Goal: Information Seeking & Learning: Compare options

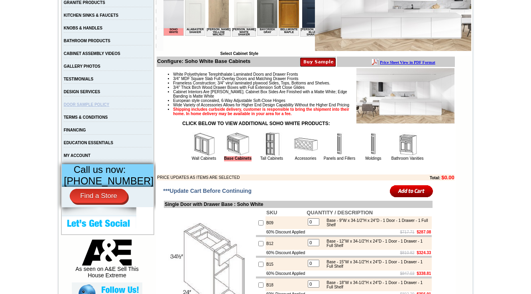
click at [269, 156] on img at bounding box center [272, 144] width 24 height 24
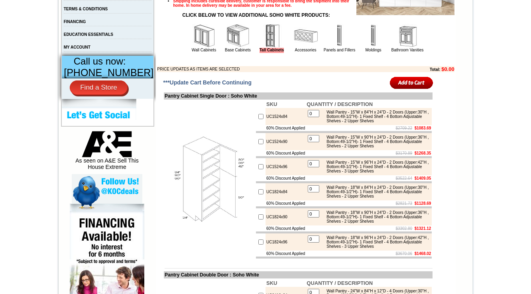
scroll to position [383, 0]
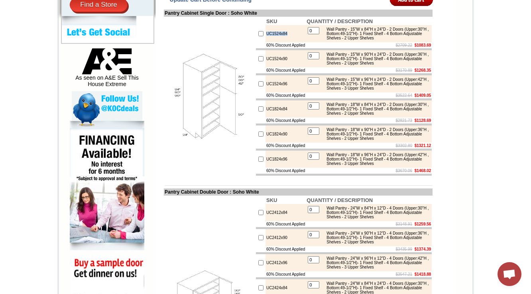
drag, startPoint x: 284, startPoint y: 48, endPoint x: 259, endPoint y: 49, distance: 25.5
click at [266, 42] on td "UC1524x84" at bounding box center [286, 33] width 40 height 17
copy td "UC1524x84"
drag, startPoint x: 327, startPoint y: 137, endPoint x: 386, endPoint y: 140, distance: 59.5
click at [386, 117] on table "0 Wall Pantry - 18"W x 84"H x 24"D - 2 Doors (Upper:30"H , Bottom:49-1/2"H)- 1 …" at bounding box center [369, 109] width 124 height 16
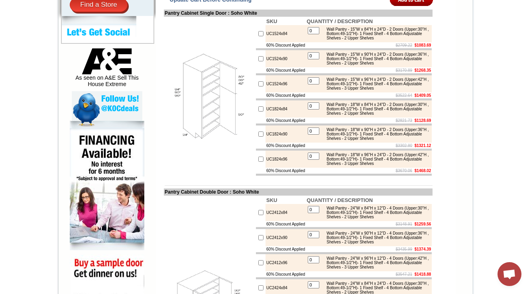
click at [354, 65] on div "Wall Pantry - 15"W x 90"H x 24"D - 2 Doors (Upper:36"H , Bottom:49-1/2"H)- 1 Fi…" at bounding box center [376, 58] width 107 height 13
drag, startPoint x: 372, startPoint y: 76, endPoint x: 391, endPoint y: 75, distance: 18.8
click at [391, 65] on div "Wall Pantry - 15"W x 90"H x 24"D - 2 Doors (Upper:36"H , Bottom:49-1/2"H)- 1 Fi…" at bounding box center [376, 58] width 107 height 13
click at [381, 65] on div "Wall Pantry - 15"W x 90"H x 24"D - 2 Doors (Upper:36"H , Bottom:49-1/2"H)- 1 Fi…" at bounding box center [376, 58] width 107 height 13
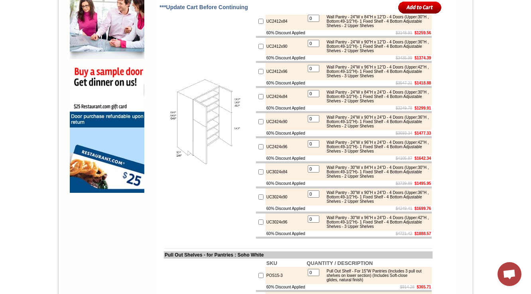
scroll to position [574, 0]
drag, startPoint x: 393, startPoint y: 115, endPoint x: 427, endPoint y: 114, distance: 34.7
click at [427, 79] on td "Wall Pantry - 24"W x 96"H x 12"D - 4 Doors (Upper:42"H , Bottom:49-1/2"H)- 1 Fi…" at bounding box center [376, 72] width 108 height 14
click at [396, 85] on s "$3547.21" at bounding box center [404, 83] width 17 height 4
drag, startPoint x: 389, startPoint y: 114, endPoint x: 425, endPoint y: 112, distance: 35.6
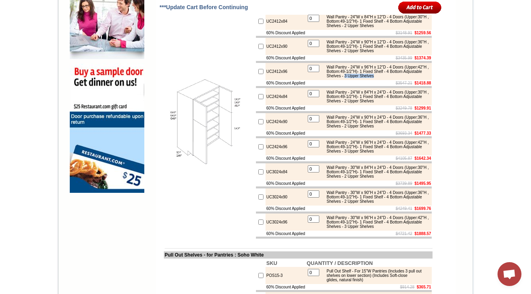
click at [425, 78] on div "Wall Pantry - 24"W x 96"H x 12"D - 4 Doors (Upper:42"H , Bottom:49-1/2"H)- 1 Fi…" at bounding box center [376, 71] width 107 height 13
click at [395, 86] on td "$3547.21 $1418.88" at bounding box center [369, 83] width 126 height 6
drag, startPoint x: 404, startPoint y: 81, endPoint x: 413, endPoint y: 80, distance: 9.6
click at [413, 53] on div "Wall Pantry - 24"W x 90"H x 12"D - 4 Doors (Upper:36"H , Bottom:49-1/2"H)- 1 Fi…" at bounding box center [376, 46] width 107 height 13
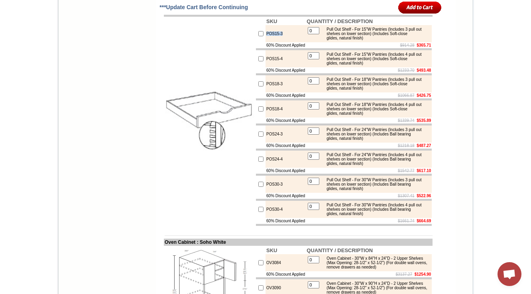
scroll to position [854, 0]
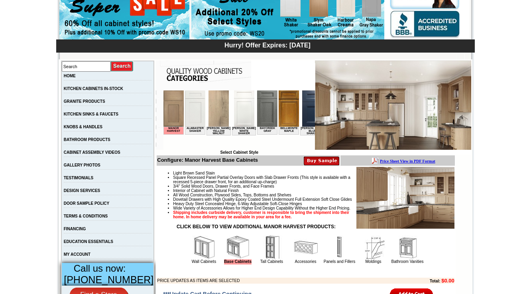
scroll to position [96, 0]
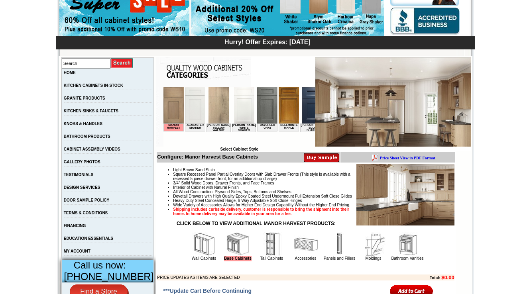
click at [266, 257] on img at bounding box center [272, 245] width 24 height 24
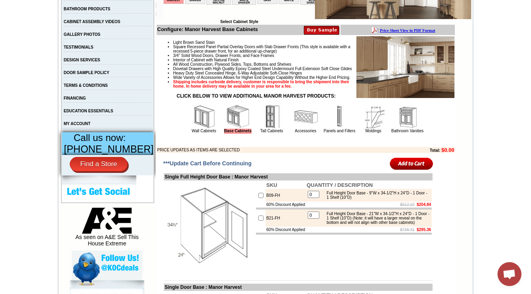
scroll to position [257, 0]
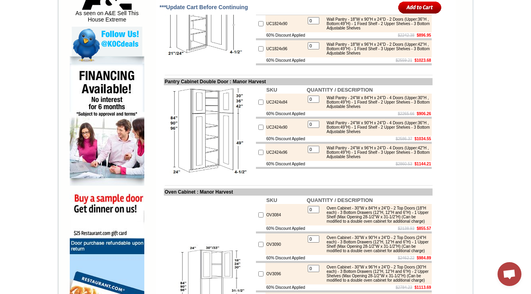
scroll to position [447, 0]
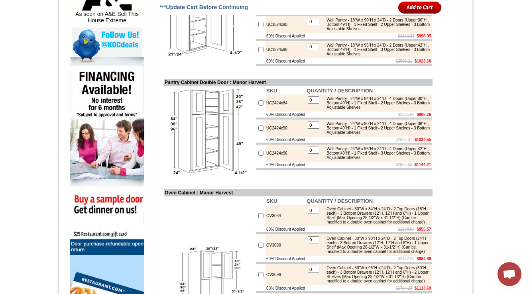
click at [237, 79] on td at bounding box center [298, 76] width 269 height 6
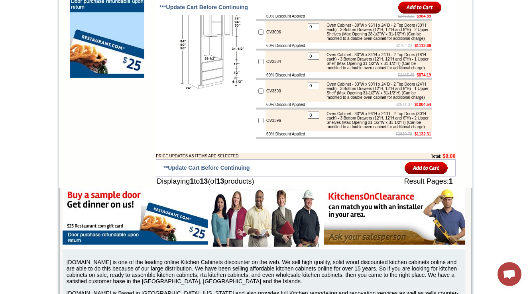
scroll to position [606, 0]
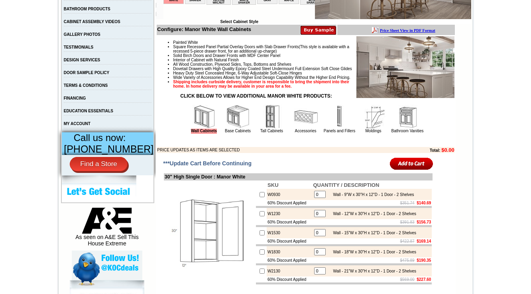
click at [260, 129] on img at bounding box center [272, 117] width 24 height 24
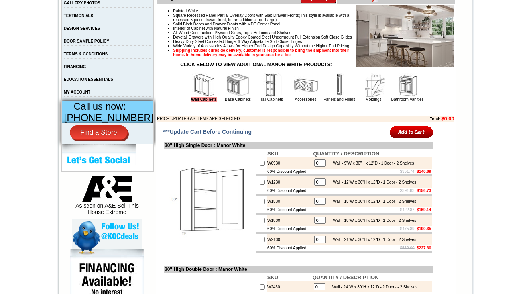
scroll to position [320, 0]
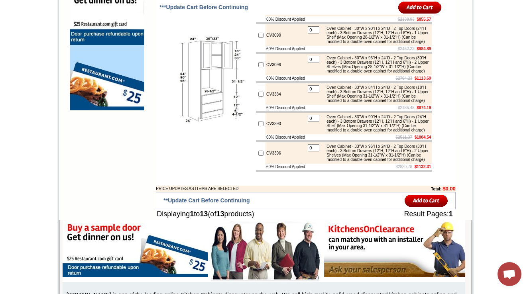
scroll to position [638, 0]
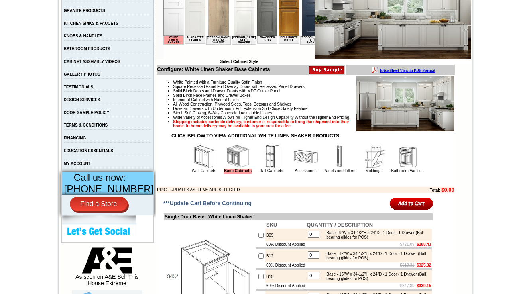
scroll to position [223, 0]
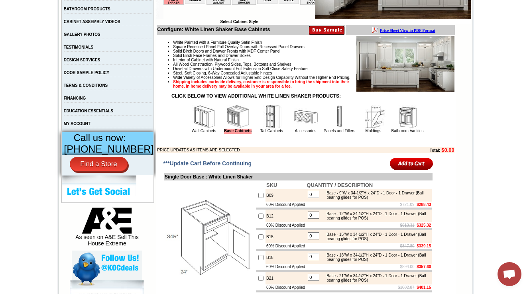
click at [271, 129] on img at bounding box center [272, 117] width 24 height 24
click at [267, 129] on img at bounding box center [272, 117] width 24 height 24
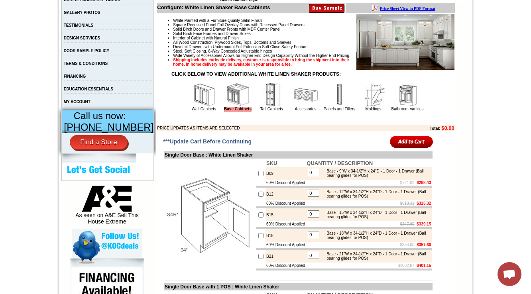
scroll to position [284, 0]
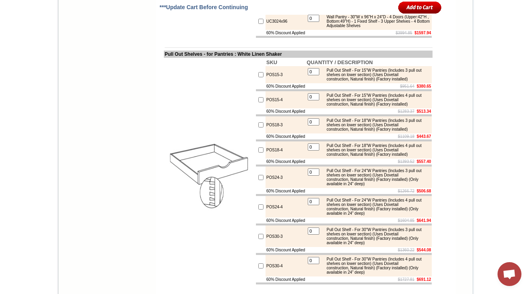
scroll to position [851, 0]
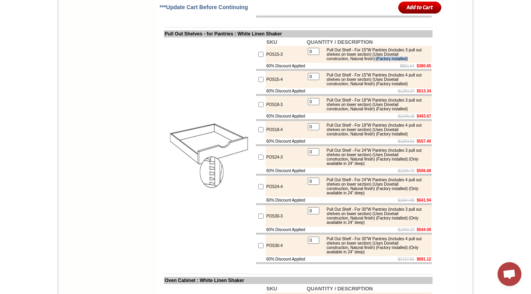
drag, startPoint x: 383, startPoint y: 120, endPoint x: 422, endPoint y: 121, distance: 38.7
click at [422, 61] on div "Pull Out Shelf - For 15"W Pantries (Includes 3 pull out shelves on lower sectio…" at bounding box center [376, 54] width 107 height 13
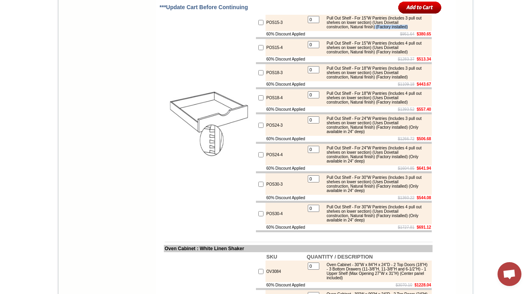
scroll to position [914, 0]
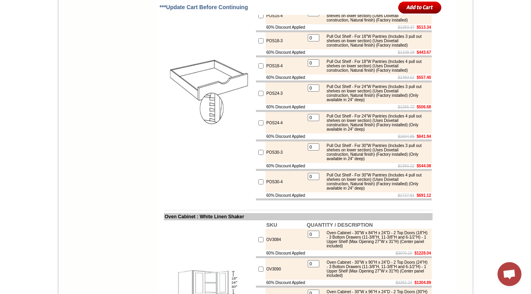
click at [385, 47] on div "Pull Out Shelf - For 18"W Pantries (Includes 3 pull out shelves on lower sectio…" at bounding box center [376, 40] width 107 height 13
drag, startPoint x: 383, startPoint y: 113, endPoint x: 421, endPoint y: 110, distance: 38.4
click at [421, 47] on div "Pull Out Shelf - For 18"W Pantries (Includes 3 pull out shelves on lower sectio…" at bounding box center [376, 40] width 107 height 13
copy div "(Factory installed)"
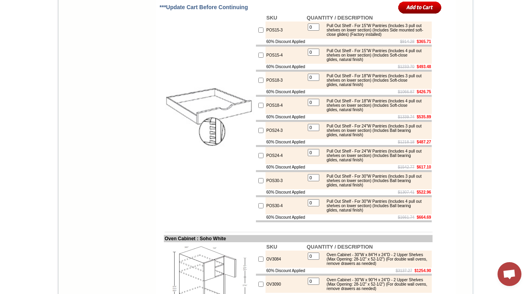
scroll to position [852, 0]
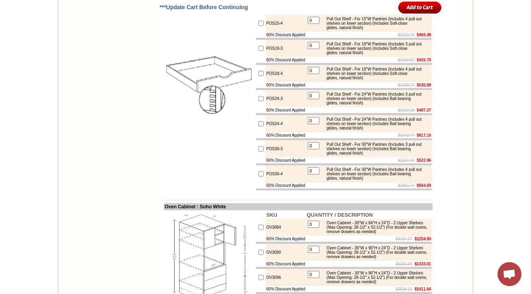
drag, startPoint x: 394, startPoint y: 54, endPoint x: 418, endPoint y: 59, distance: 24.5
copy div "(Includes Side mounted soft-close glides) (Factory installed)"
drag, startPoint x: 394, startPoint y: 80, endPoint x: 420, endPoint y: 87, distance: 27.3
click at [420, 30] on div "Pull Out Shelf - For 15"W Pantries (Includes 4 pull out shelves on lower sectio…" at bounding box center [376, 23] width 107 height 13
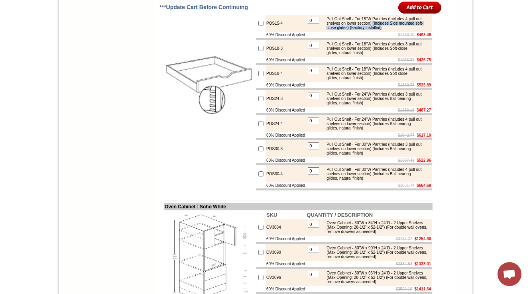
copy div "(Includes Side mounted soft-close glides) (Factory installed)"
click at [318, 124] on input "0" at bounding box center [314, 120] width 12 height 7
click at [394, 105] on div "Pull Out Shelf - For 24"W Pantries (Includes 3 pull out shelves on lower sectio…" at bounding box center [376, 98] width 107 height 13
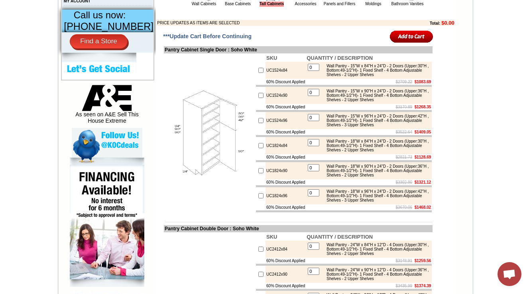
scroll to position [348, 0]
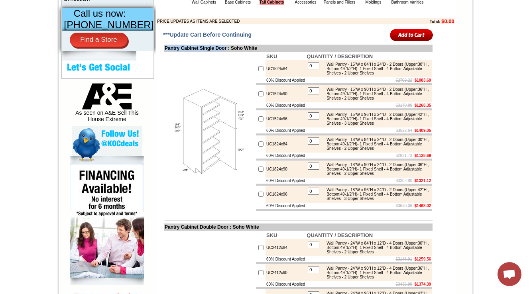
drag, startPoint x: 156, startPoint y: 61, endPoint x: 227, endPoint y: 58, distance: 70.7
click at [227, 52] on td "Pantry Cabinet Single Door : Soho White" at bounding box center [298, 48] width 269 height 7
copy td "Pantry Cabinet Single Doo"
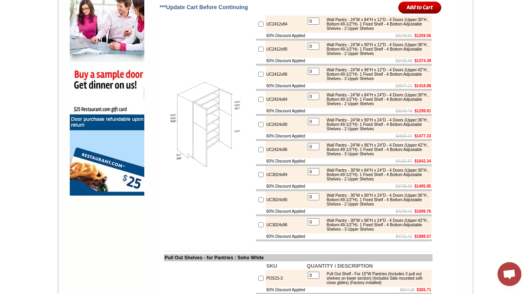
scroll to position [575, 0]
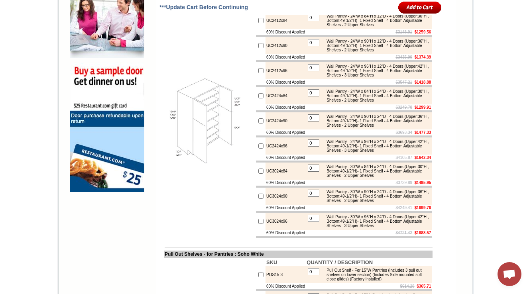
drag, startPoint x: 197, startPoint y: 30, endPoint x: 231, endPoint y: 29, distance: 33.9
click at [231, 4] on td "Pantry Cabinet Double Door : Soho White" at bounding box center [298, -1] width 269 height 7
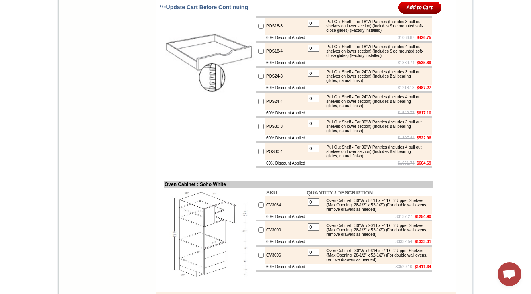
scroll to position [833, 0]
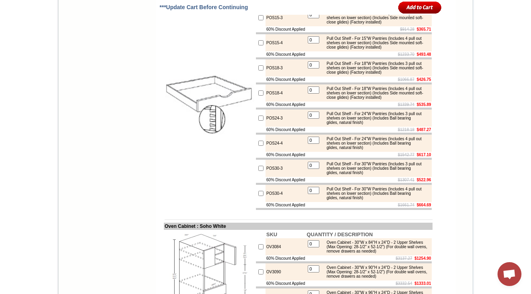
drag, startPoint x: 157, startPoint y: 49, endPoint x: 239, endPoint y: 49, distance: 82.6
copy td "Pull Out Shelves - for Pantries"
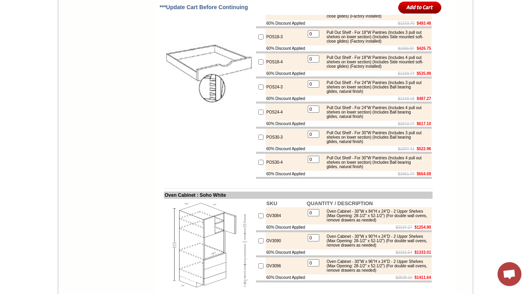
scroll to position [896, 0]
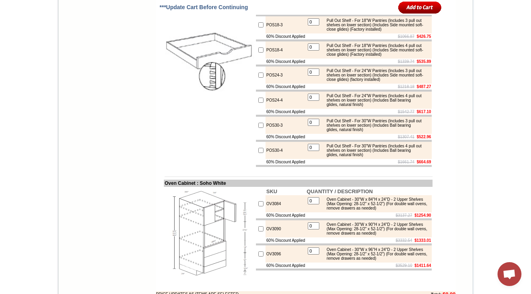
scroll to position [864, 0]
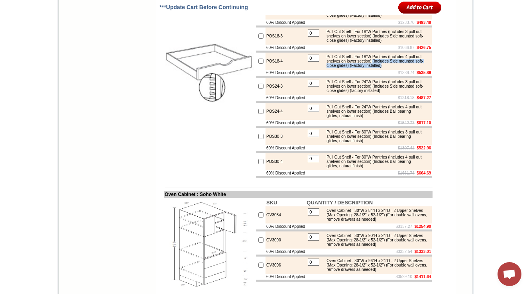
drag, startPoint x: 396, startPoint y: 126, endPoint x: 419, endPoint y: 130, distance: 23.0
click at [419, 68] on div "Pull Out Shelf - For 18"W Pantries (Includes 4 pull out shelves on lower sectio…" at bounding box center [376, 61] width 107 height 13
copy div "(Includes Side mounted soft-close glides) (Factory installed)"
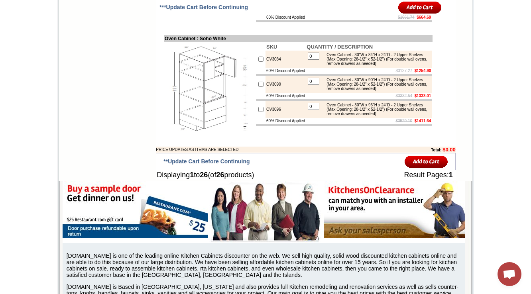
scroll to position [1024, 0]
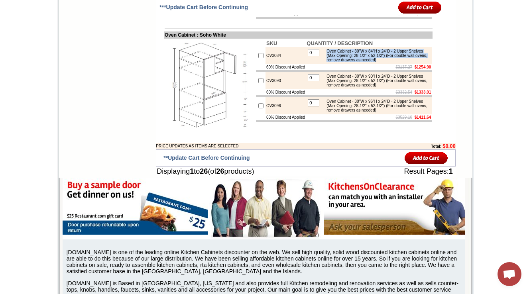
drag, startPoint x: 327, startPoint y: 127, endPoint x: 423, endPoint y: 136, distance: 96.5
click at [423, 62] on div "Oven Cabinet - 30"W x 84"H x 24"D - 2 Upper Shelves (Max Opening: 28-1/2" x 52-…" at bounding box center [376, 55] width 107 height 13
copy div "Oven Cabinet - 30"W x 84"H x 24"D - 2 Upper Shelves (Max Opening: 28-1/2" x 52-…"
click at [331, 112] on div "Oven Cabinet - 30"W x 96"H x 24"D - 2 Upper Shelves (Max Opening: 28-1/2" x 52-…" at bounding box center [376, 105] width 107 height 13
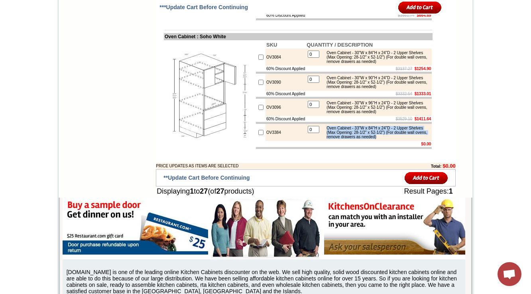
drag, startPoint x: 338, startPoint y: 212, endPoint x: 426, endPoint y: 223, distance: 88.5
click at [426, 139] on div "Oven Cabinet - 33"W x 84"H x 24"D - 2 Upper Shelves (Max Opening: 28-1/2" x 52-…" at bounding box center [376, 132] width 107 height 13
copy div "Oven Cabinet - 33"W x 84"H x 24"D - 2 Upper Shelves (Max Opening: 28-1/2" x 52-…"
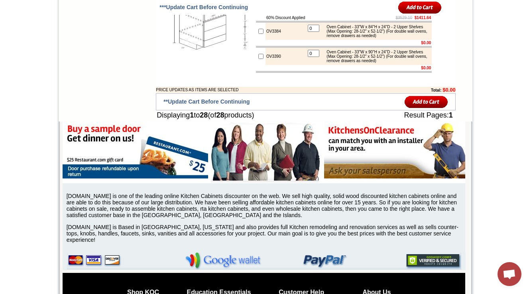
scroll to position [1092, 0]
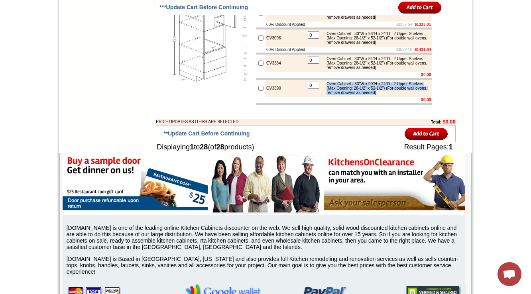
drag, startPoint x: 328, startPoint y: 171, endPoint x: 422, endPoint y: 180, distance: 94.6
click at [422, 95] on div "Oven Cabinet - 33"W x 90"H x 24"D - 2 Upper Shelves (Max Opening: 28-1/2" x 52-…" at bounding box center [376, 88] width 107 height 13
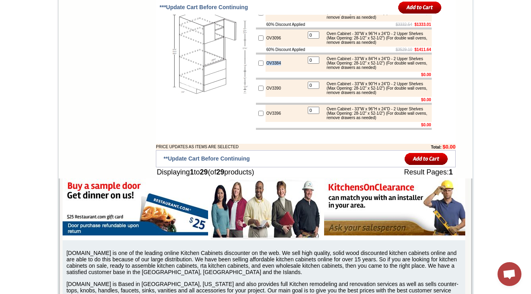
drag, startPoint x: 266, startPoint y: 146, endPoint x: 254, endPoint y: 146, distance: 12.8
click at [256, 72] on tr "OV3384 0 Oven Cabinet - 33"W x 84"H x 24"D - 2 Upper Shelves (Max Opening: 28-1…" at bounding box center [344, 63] width 176 height 17
copy tr "OV3384"
click at [266, 97] on td "OV3390" at bounding box center [286, 88] width 40 height 17
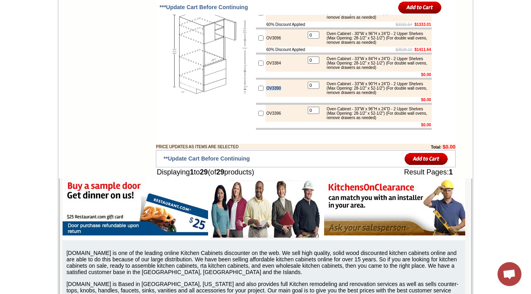
copy td "OV3390"
click at [271, 72] on td "OV3384" at bounding box center [286, 63] width 40 height 17
copy td "OV3384"
click at [266, 122] on td "OV3396" at bounding box center [286, 113] width 40 height 17
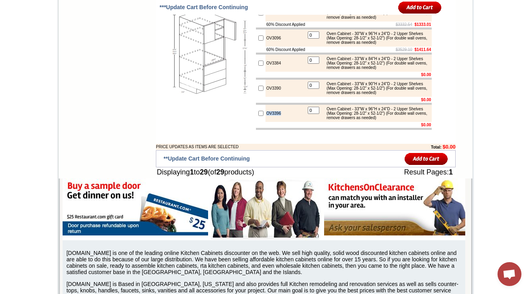
click at [266, 122] on td "OV3396" at bounding box center [286, 113] width 40 height 17
copy td "OV3396"
drag, startPoint x: 156, startPoint y: 43, endPoint x: 191, endPoint y: 44, distance: 35.1
copy td "Oven Cabinet"
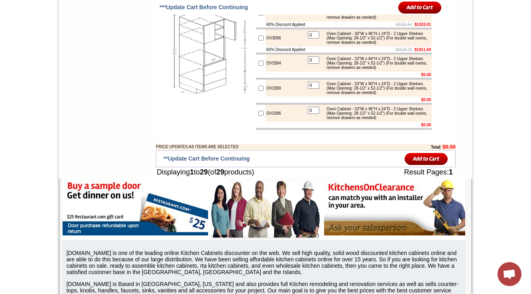
drag, startPoint x: 268, startPoint y: 65, endPoint x: 261, endPoint y: 67, distance: 8.1
drag, startPoint x: 257, startPoint y: 65, endPoint x: 277, endPoint y: 63, distance: 20.4
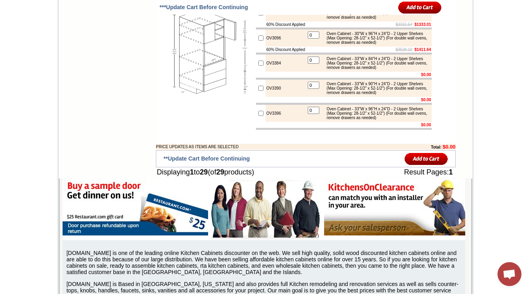
copy td "OV3084"
click at [209, 96] on img at bounding box center [210, 51] width 90 height 90
click at [353, 70] on div "Oven Cabinet - 33"W x 84"H x 24"D - 2 Upper Shelves (Max Opening: 28-1/2" x 52-…" at bounding box center [376, 63] width 107 height 13
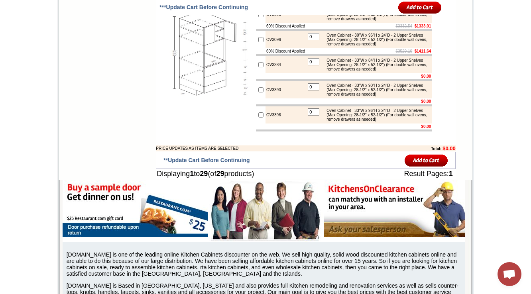
scroll to position [1092, 0]
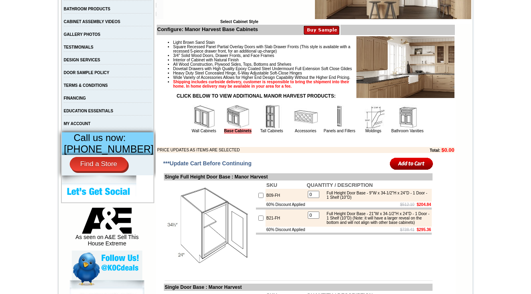
click at [267, 129] on img at bounding box center [272, 117] width 24 height 24
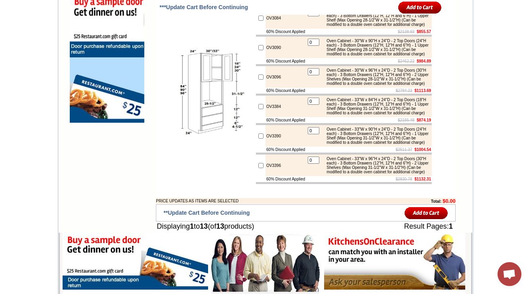
scroll to position [634, 0]
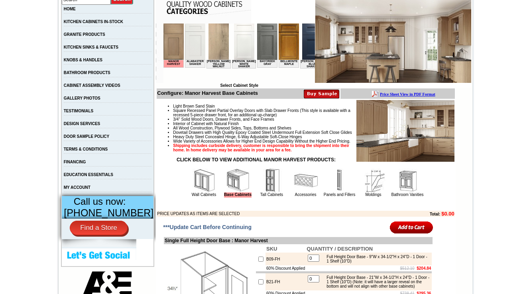
click at [260, 193] on img at bounding box center [272, 181] width 24 height 24
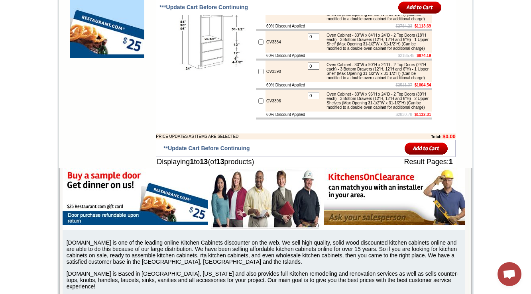
scroll to position [697, 0]
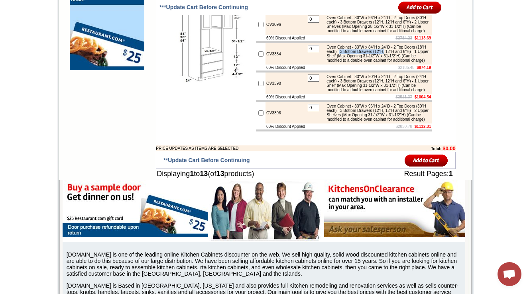
drag, startPoint x: 368, startPoint y: 111, endPoint x: 421, endPoint y: 112, distance: 52.7
click at [421, 63] on div "Oven Cabinet - 33"W x 84"H x 24"D - 2 Top Doors (18"H each) - 3 Bottom Drawers …" at bounding box center [376, 54] width 107 height 18
drag, startPoint x: 327, startPoint y: 116, endPoint x: 355, endPoint y: 116, distance: 28.3
click at [355, 63] on div "Oven Cabinet - 33"W x 84"H x 24"D - 2 Top Doors (18"H each) - 3 Bottom Drawers …" at bounding box center [376, 54] width 107 height 18
drag, startPoint x: 362, startPoint y: 116, endPoint x: 395, endPoint y: 118, distance: 32.7
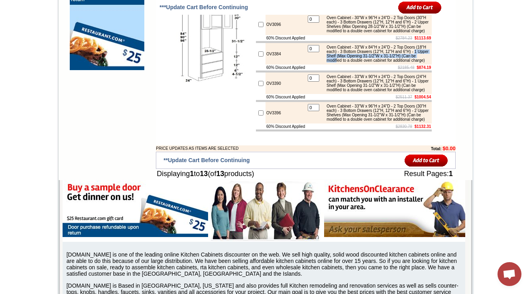
click at [395, 63] on div "Oven Cabinet - 33"W x 84"H x 24"D - 2 Top Doors (18"H each) - 3 Bottom Drawers …" at bounding box center [376, 54] width 107 height 18
click at [387, 63] on div "Oven Cabinet - 33"W x 84"H x 24"D - 2 Top Doors (18"H each) - 3 Bottom Drawers …" at bounding box center [376, 54] width 107 height 18
drag, startPoint x: 367, startPoint y: 120, endPoint x: 400, endPoint y: 124, distance: 33.7
click at [400, 63] on div "Oven Cabinet - 33"W x 84"H x 24"D - 2 Top Doors (18"H each) - 3 Bottom Drawers …" at bounding box center [376, 54] width 107 height 18
click at [385, 71] on td "$2185.48 $874.19" at bounding box center [369, 68] width 126 height 6
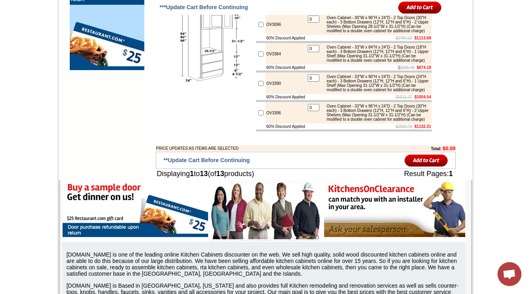
click at [184, 84] on img at bounding box center [210, 39] width 90 height 90
click at [379, 41] on td "$2784.23 $1113.69" at bounding box center [369, 38] width 126 height 6
drag, startPoint x: 400, startPoint y: 68, endPoint x: 340, endPoint y: 71, distance: 59.9
click at [340, 33] on div "Oven Cabinet - 30"W x 96"H x 24"D - 2 Top Doors (30"H each) - 3 Bottom Drawers …" at bounding box center [376, 25] width 107 height 18
copy div "- 2 Top Doors"
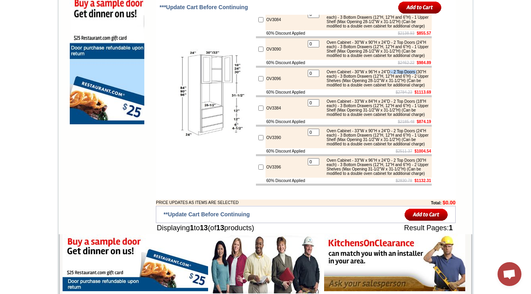
scroll to position [634, 0]
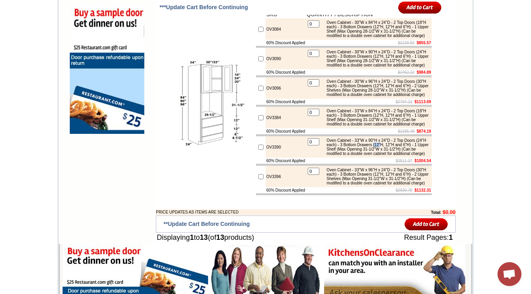
drag, startPoint x: 407, startPoint y: 213, endPoint x: 415, endPoint y: 214, distance: 8.4
click at [415, 156] on div "Oven Cabinet - 33"W x 90"H x 24"D - 2 Top Doors (24"H each) - 3 Bottom Drawers …" at bounding box center [376, 147] width 107 height 18
click at [385, 156] on div "Oven Cabinet - 33"W x 90"H x 24"D - 2 Top Doors (24"H each) - 3 Bottom Drawers …" at bounding box center [376, 147] width 107 height 18
drag, startPoint x: 339, startPoint y: 212, endPoint x: 362, endPoint y: 212, distance: 22.7
click at [362, 156] on div "Oven Cabinet - 33"W x 90"H x 24"D - 2 Top Doors (24"H each) - 3 Bottom Drawers …" at bounding box center [376, 147] width 107 height 18
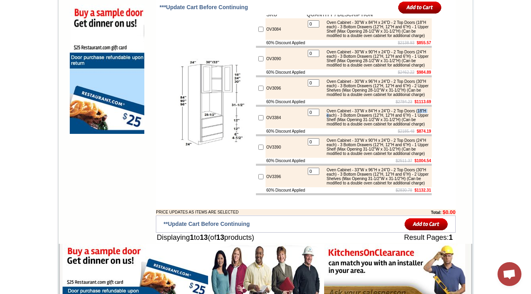
drag, startPoint x: 341, startPoint y: 174, endPoint x: 354, endPoint y: 176, distance: 13.3
click at [354, 126] on div "Oven Cabinet - 33"W x 84"H x 24"D - 2 Top Doors (18"H each) - 3 Bottom Drawers …" at bounding box center [376, 118] width 107 height 18
drag, startPoint x: 338, startPoint y: 136, endPoint x: 363, endPoint y: 136, distance: 24.7
click at [363, 97] on div "Oven Cabinet - 30"W x 96"H x 24"D - 2 Top Doors (30"H each) - 3 Bottom Drawers …" at bounding box center [376, 88] width 107 height 18
click at [354, 67] on div "Oven Cabinet - 30"W x 90"H x 24"D - 2 Top Doors (24"H each) - 3 Bottom Drawers …" at bounding box center [376, 59] width 107 height 18
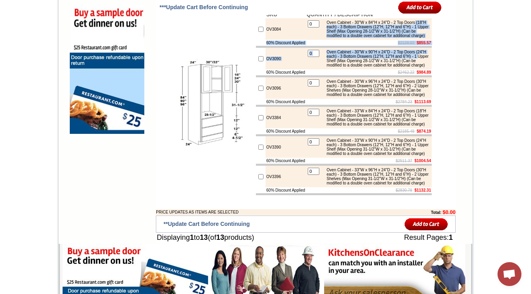
drag, startPoint x: 339, startPoint y: 60, endPoint x: 365, endPoint y: 105, distance: 52.1
click at [365, 105] on tbody "SKU QUANTITY / DESCRIPTION OV3084 0 Oven Cabinet - 30"W x 84"H x 24"D - 2 Top D…" at bounding box center [344, 103] width 176 height 185
click at [365, 67] on div "Oven Cabinet - 30"W x 90"H x 24"D - 2 Top Doors (24"H each) - 3 Bottom Drawers …" at bounding box center [376, 59] width 107 height 18
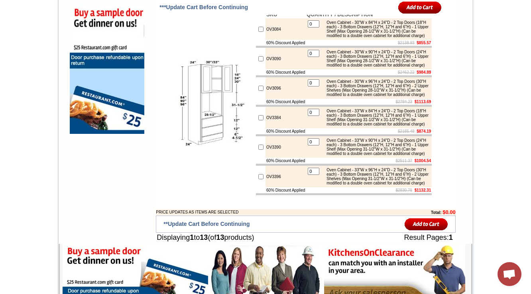
click at [381, 67] on div "Oven Cabinet - 30"W x 90"H x 24"D - 2 Top Doors (24"H each) - 3 Bottom Drawers …" at bounding box center [376, 59] width 107 height 18
drag, startPoint x: 363, startPoint y: 98, endPoint x: 407, endPoint y: 99, distance: 43.9
click at [407, 67] on div "Oven Cabinet - 30"W x 90"H x 24"D - 2 Top Doors (24"H each) - 3 Bottom Drawers …" at bounding box center [376, 59] width 107 height 18
copy div "- 3 Bottom Drawers"
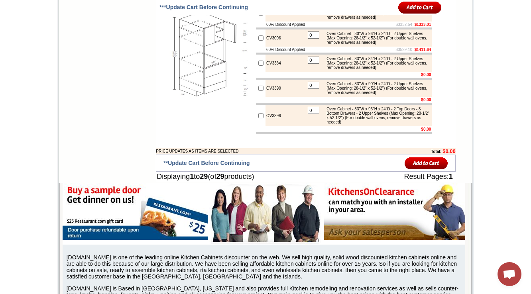
click at [266, 126] on td "OV3396" at bounding box center [286, 116] width 40 height 22
copy td "OV3396"
drag, startPoint x: 327, startPoint y: 198, endPoint x: 417, endPoint y: 200, distance: 90.2
click at [417, 124] on div "Oven Cabinet - 33"W x 96"H x 24"D - 2 Top Doors - 3 Bottom Drawers - 2 Upper Sh…" at bounding box center [376, 116] width 107 height 18
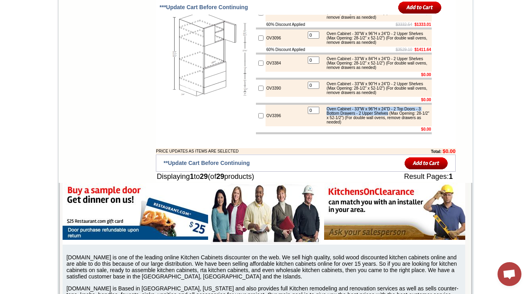
copy div "Oven Cabinet - 33"W x 96"H x 24"D - 2 Top Doors - 3 Bottom Drawers - 2 Upper Sh…"
click at [366, 124] on div "Oven Cabinet - 33"W x 96"H x 24"D - 2 Top Doors - 3 Bottom Drawers - 2 Upper Sh…" at bounding box center [376, 116] width 107 height 18
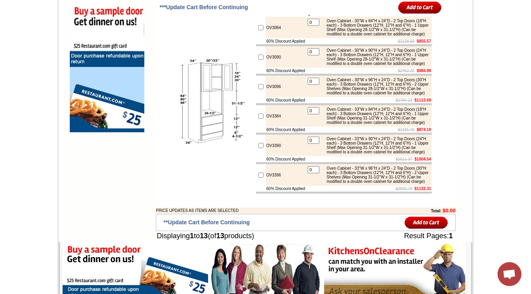
scroll to position [667, 0]
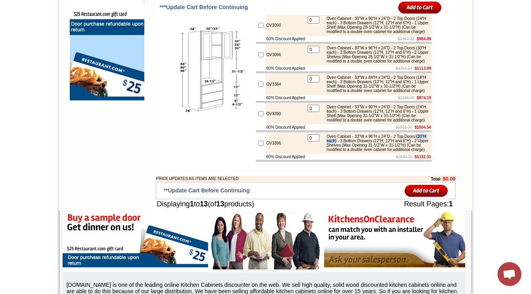
drag, startPoint x: 339, startPoint y: 217, endPoint x: 364, endPoint y: 215, distance: 24.8
click at [364, 152] on div "Oven Cabinet - 33"W x 96"H x 24"D - 2 Top Doors (30"H each) - 3 Bottom Drawers …" at bounding box center [376, 143] width 107 height 18
copy div "(30"H each)"
click at [406, 152] on div "Oven Cabinet - 33"W x 96"H x 24"D - 2 Top Doors (30"H each) - 3 Bottom Drawers …" at bounding box center [376, 143] width 107 height 18
drag, startPoint x: 406, startPoint y: 217, endPoint x: 357, endPoint y: 220, distance: 48.8
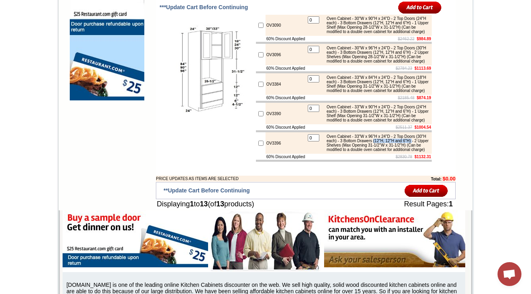
click at [358, 152] on div "Oven Cabinet - 33"W x 96"H x 24"D - 2 Top Doors (30"H each) - 3 Bottom Drawers …" at bounding box center [376, 143] width 107 height 18
copy div "(12"H, 12"H and 6"H)"
click at [365, 122] on div "Oven Cabinet - 33"W x 90"H x 24"D - 2 Top Doors (24"H each) - 3 Bottom Drawers …" at bounding box center [376, 114] width 107 height 18
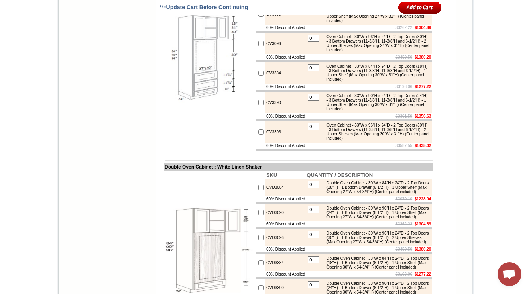
scroll to position [1393, 0]
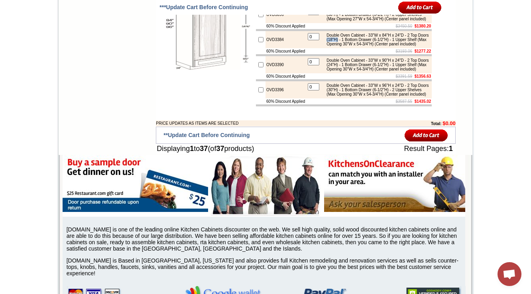
drag, startPoint x: 348, startPoint y: 168, endPoint x: 361, endPoint y: 167, distance: 13.6
click at [361, 46] on div "Double Oven Cabinet - 33"W x 84"H x 24"D - 2 Top Doors (18"H) - 1 Bottom Drawer…" at bounding box center [376, 39] width 107 height 13
copy div "(18"H)"
click at [343, 71] on div "Double Oven Cabinet - 33"W x 90"H x 24"D - 2 Top Doors (24"H) - 1 Bottom Drawer…" at bounding box center [376, 64] width 107 height 13
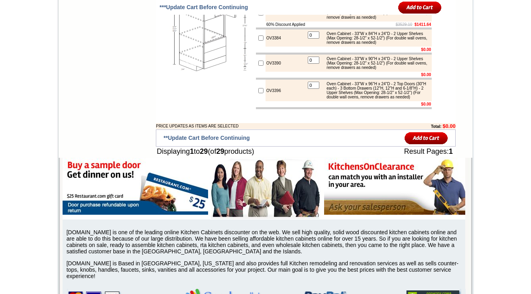
scroll to position [1124, 0]
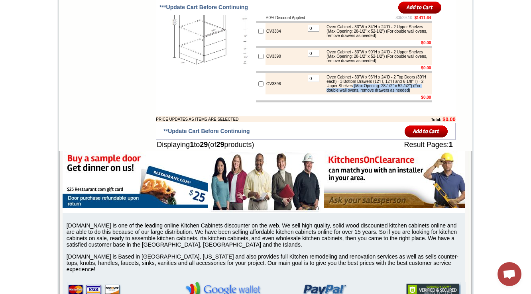
drag, startPoint x: 403, startPoint y: 176, endPoint x: 408, endPoint y: 185, distance: 10.2
click at [408, 93] on div "Oven Cabinet - 33"W x 96"H x 24"D - 2 Top Doors (30"H each) - 3 Bottom Drawers …" at bounding box center [376, 84] width 107 height 18
copy div "(Max Opening: 28-1/2" x 52-1/2") (For double wall ovens, remove drawers as need…"
click at [389, 93] on div "Oven Cabinet - 33"W x 96"H x 24"D - 2 Top Doors (30"H each) - 3 Bottom Drawers …" at bounding box center [376, 84] width 107 height 18
drag, startPoint x: 339, startPoint y: 171, endPoint x: 397, endPoint y: 186, distance: 60.2
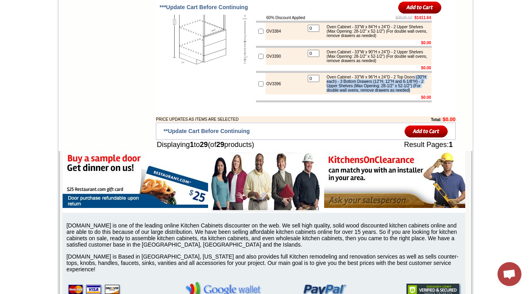
click at [397, 93] on div "Oven Cabinet - 33"W x 96"H x 24"D - 2 Top Doors (30"H each) - 3 Bottom Drawers …" at bounding box center [376, 84] width 107 height 18
copy div "(30"H each) - 3 Bottom Drawers (12"H, 12"H and 6-1/8"H) - 2 Upper Shelves (Max …"
drag, startPoint x: 400, startPoint y: 167, endPoint x: 339, endPoint y: 169, distance: 60.7
click at [339, 93] on div "Oven Cabinet - 33"W x 96"H x 24"D - 2 Top Doors (30"H each) - 3 Bottom Drawers …" at bounding box center [376, 84] width 107 height 18
copy div "- 2 Top Doors"
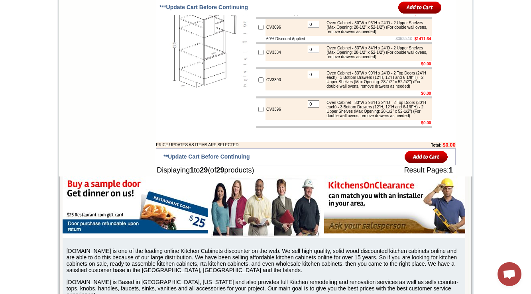
scroll to position [1092, 0]
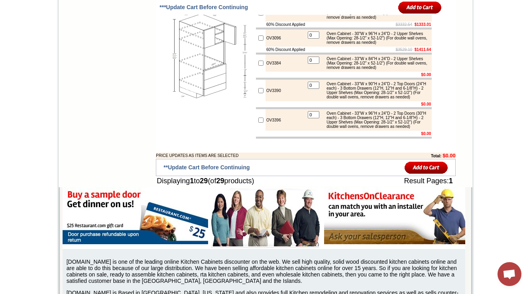
click at [270, 72] on td "OV3384" at bounding box center [286, 63] width 40 height 17
copy td "OV3384"
drag, startPoint x: 401, startPoint y: 169, endPoint x: 366, endPoint y: 174, distance: 35.0
click at [366, 99] on div "Oven Cabinet - 33"W x 90"H x 24"D - 2 Top Doors (24"H each) - 3 Bottom Drawers …" at bounding box center [376, 91] width 107 height 18
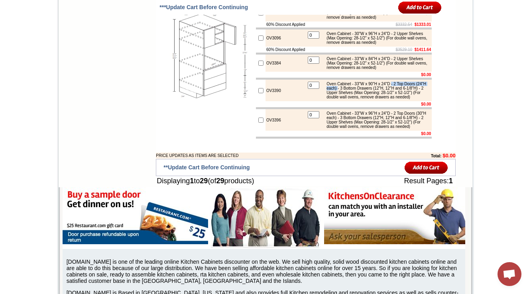
copy div "- 2 Top Doors (24"H each)"
click at [370, 99] on div "Oven Cabinet - 33"W x 90"H x 24"D - 2 Top Doors (24"H each) - 3 Bottom Drawers …" at bounding box center [376, 91] width 107 height 18
drag, startPoint x: 365, startPoint y: 176, endPoint x: 366, endPoint y: 180, distance: 4.5
click at [366, 99] on div "Oven Cabinet - 33"W x 90"H x 24"D - 2 Top Doors (24"H each) - 3 Bottom Drawers …" at bounding box center [376, 91] width 107 height 18
copy div "- 3 Bottom Drawers (12"H, 12"H and 6-1/8"H)"
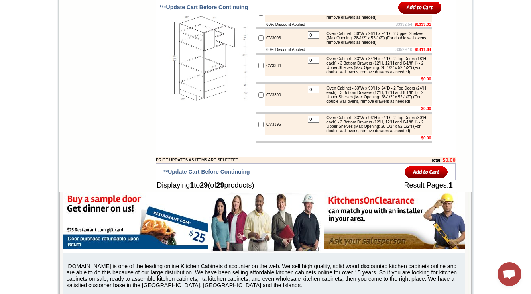
click at [393, 74] on div "Oven Cabinet - 33"W x 84"H x 24"D - 2 Top Doors (18"H each) - 3 Bottom Drawers …" at bounding box center [376, 66] width 107 height 18
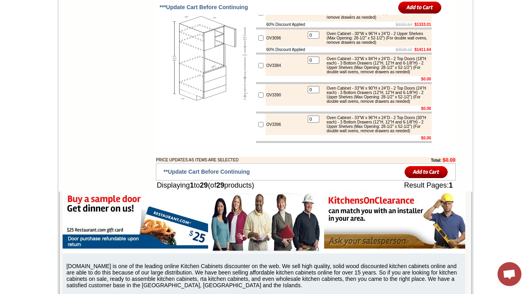
copy td "OV3084"
drag, startPoint x: 339, startPoint y: 148, endPoint x: 364, endPoint y: 146, distance: 24.8
click at [364, 74] on div "Oven Cabinet - 33"W x 84"H x 24"D - 2 Top Doors (18"H each) - 3 Bottom Drawers …" at bounding box center [376, 66] width 107 height 18
copy div "(18"H each)"
click at [369, 74] on div "Oven Cabinet - 33"W x 84"H x 24"D - 2 Top Doors (18"H each) - 3 Bottom Drawers …" at bounding box center [376, 66] width 107 height 18
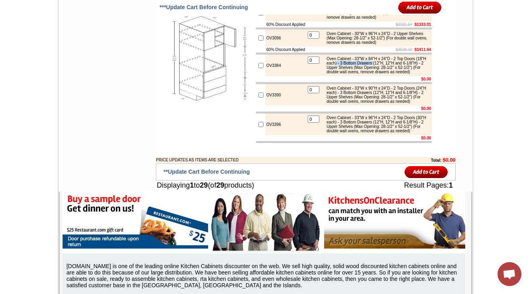
drag, startPoint x: 365, startPoint y: 148, endPoint x: 407, endPoint y: 147, distance: 41.9
click at [407, 74] on div "Oven Cabinet - 33"W x 84"H x 24"D - 2 Top Doors (18"H each) - 3 Bottom Drawers …" at bounding box center [376, 66] width 107 height 18
copy div "- 3 Bottom Drawers"
click at [418, 74] on div "Oven Cabinet - 33"W x 84"H x 24"D - 2 Top Doors (18"H each) - 3 Bottom Drawers …" at bounding box center [376, 66] width 107 height 18
drag, startPoint x: 405, startPoint y: 148, endPoint x: 367, endPoint y: 152, distance: 38.8
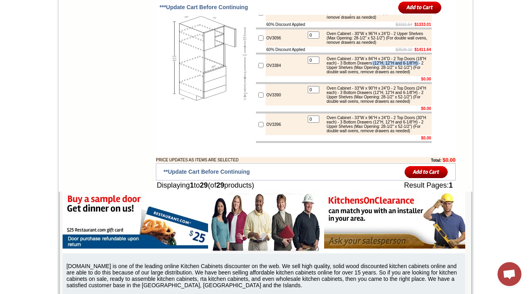
click at [367, 74] on div "Oven Cabinet - 33"W x 84"H x 24"D - 2 Top Doors (18"H each) - 3 Bottom Drawers …" at bounding box center [376, 66] width 107 height 18
copy div "(12"H, 12"H and 6-1/8"H)"
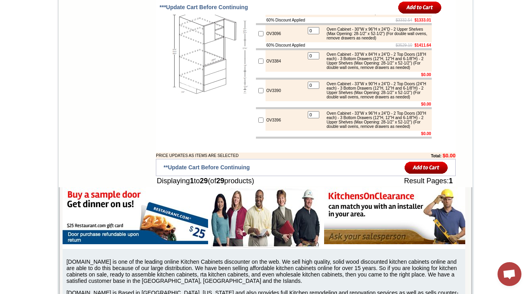
drag, startPoint x: 400, startPoint y: 50, endPoint x: 365, endPoint y: 61, distance: 36.6
copy div "- 2 Top Doors (18"H each) - 3 Bottom Drawers (12"H, 12"H and 6-1/8"H)"
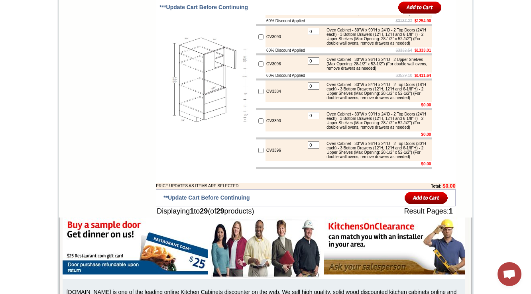
scroll to position [1107, 0]
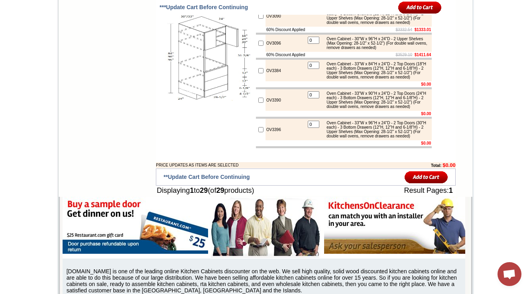
scroll to position [1107, 0]
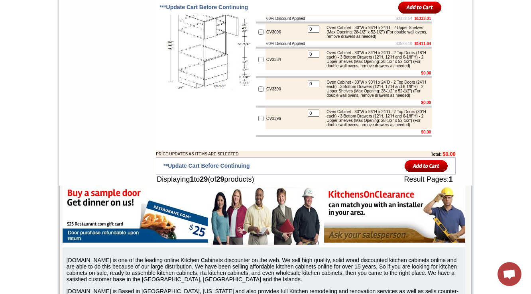
drag, startPoint x: 401, startPoint y: 43, endPoint x: 365, endPoint y: 56, distance: 37.4
copy div "- 2 Top Doors (18"H each) - 3 Bottom Drawers (12"H, 12"H and 6-1/8"H)"
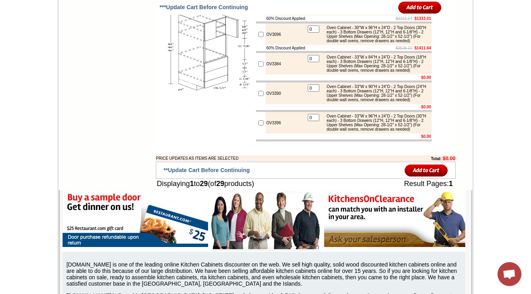
drag, startPoint x: 401, startPoint y: 82, endPoint x: 365, endPoint y: 91, distance: 36.7
click at [365, 14] on div "Oven Cabinet - 30"W x 90"H x 24"D - 2 Top Doors (24"H each) - 3 Bottom Drawers …" at bounding box center [376, 5] width 107 height 18
copy div "- 2 Top Doors (24"H each) - 3 Bottom Drawers (12"H, 12"H and 6-1/8"H)"
drag, startPoint x: 400, startPoint y: 119, endPoint x: 404, endPoint y: 131, distance: 12.2
click at [404, 43] on div "Oven Cabinet - 30"W x 96"H x 24"D - 2 Top Doors (30"H each) - 3 Bottom Drawers …" at bounding box center [376, 35] width 107 height 18
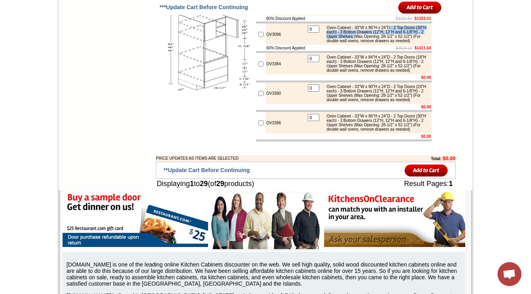
copy div "- 2 Top Doors (30"H each) - 3 Bottom Drawers (12"H, 12"H and 6-1/8"H) - 2 Upper…"
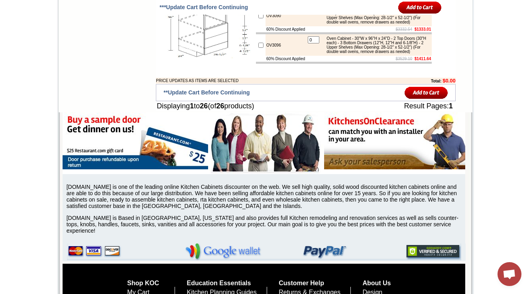
scroll to position [1107, 0]
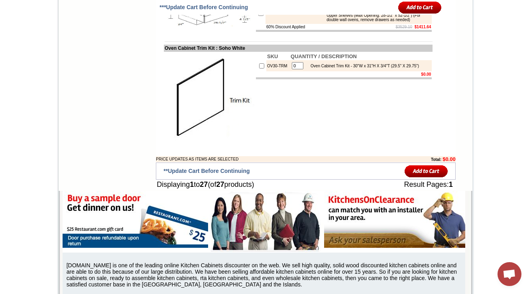
scroll to position [1139, 0]
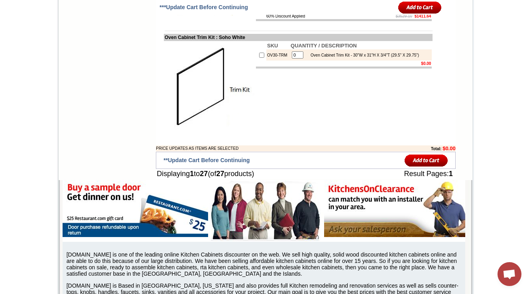
click at [306, 132] on td "SKU QUANTITY / DESCRIPTION OV30-TRM 0 Oven Cabinet Trim Kit - 30"W x 31"H X 3/4…" at bounding box center [344, 86] width 178 height 91
click at [343, 57] on div "Oven Cabinet Trim Kit - 30"W x 31"H X 3/4"T (29.5" X 29.75")" at bounding box center [363, 55] width 112 height 4
click at [315, 132] on td "SKU QUANTITY / DESCRIPTION OV30-TRM 0 Oven Cabinet Trim Kit - 30"W x 31"H X 3/4…" at bounding box center [344, 86] width 178 height 91
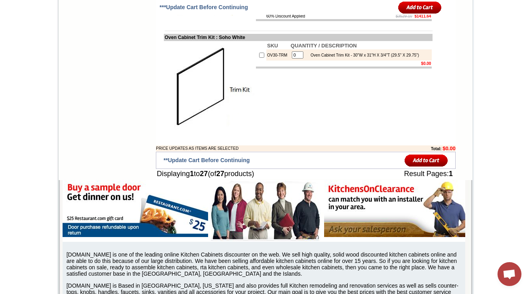
scroll to position [1170, 0]
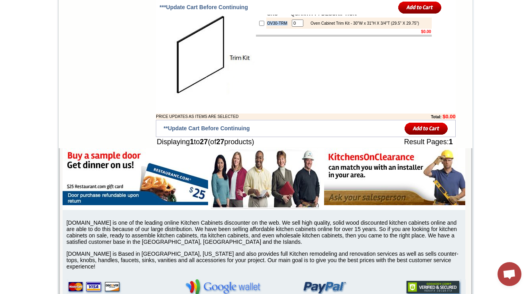
drag, startPoint x: 269, startPoint y: 128, endPoint x: 255, endPoint y: 122, distance: 15.0
click at [256, 29] on tr "OV30-TRM 0 Oven Cabinet Trim Kit - 30"W x 31"H X 3/4"T (29.5" X 29.75")" at bounding box center [344, 23] width 176 height 11
copy tr "OV30-TRM"
drag, startPoint x: 156, startPoint y: 107, endPoint x: 215, endPoint y: 106, distance: 59.1
click at [215, 9] on td "Oven Cabinet Trim Kit : Soho White" at bounding box center [298, 5] width 269 height 7
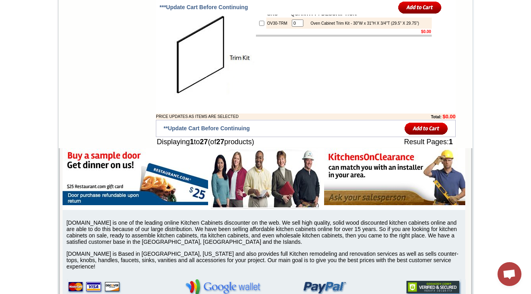
copy td "Oven Cabinet Trim Kit"
drag, startPoint x: 304, startPoint y: 124, endPoint x: 396, endPoint y: 123, distance: 92.2
click at [396, 26] on div "Oven Cabinet Trim Kit - 30"W x 31"H X 3/4"T (29.5" X 29.75")" at bounding box center [363, 23] width 112 height 4
copy div "Oven Cabinet Trim Kit - 30"W x 31"H X 3/4"T"
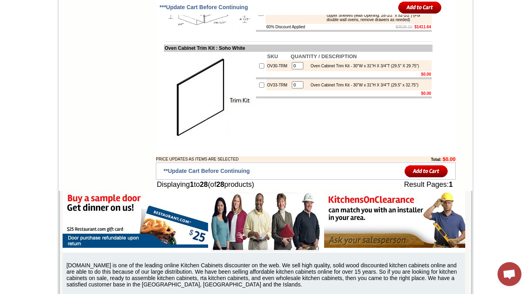
scroll to position [1139, 0]
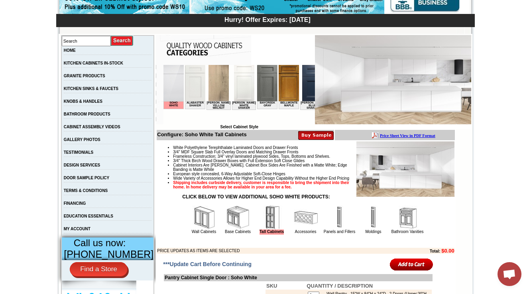
scroll to position [128, 0]
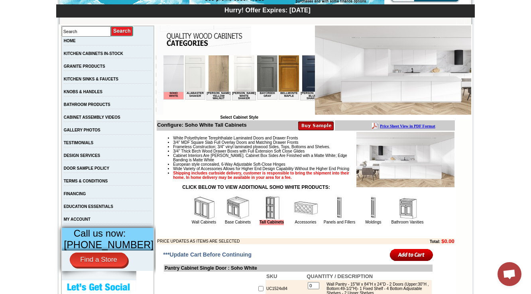
click at [294, 220] on img at bounding box center [306, 208] width 24 height 24
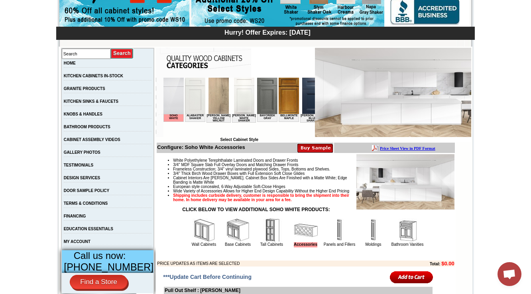
scroll to position [191, 0]
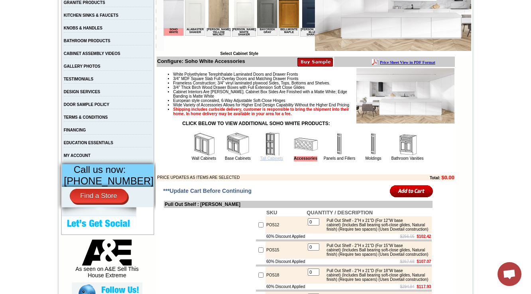
click at [261, 161] on link "Tall Cabinets" at bounding box center [272, 158] width 23 height 4
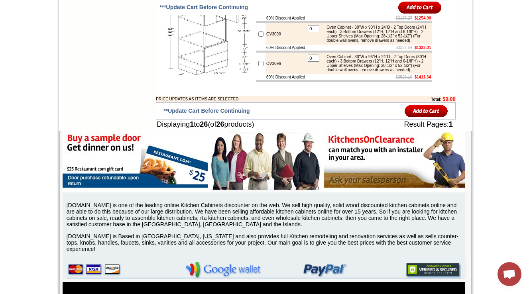
scroll to position [1046, 0]
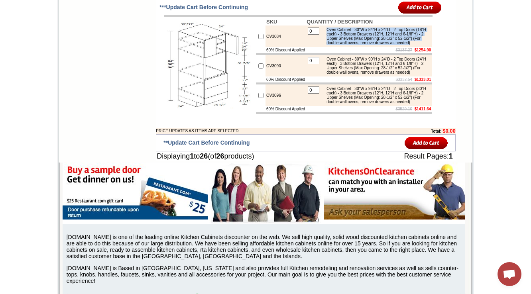
drag, startPoint x: 326, startPoint y: 105, endPoint x: 409, endPoint y: 124, distance: 85.7
click at [409, 45] on div "Oven Cabinet - 30"W x 84"H x 24"D - 2 Top Doors (18"H each) - 3 Bottom Drawers …" at bounding box center [376, 37] width 107 height 18
copy div "Oven Cabinet - 30"W x 84"H x 24"D - 2 Top Doors (18"H each) - 3 Bottom Drawers …"
click at [209, 111] on img at bounding box center [210, 66] width 90 height 90
click at [367, 45] on div "Oven Cabinet - 30"W x 84"H x 24"D - 2 Top Doors (18"H each) - 3 Bottom Drawers …" at bounding box center [376, 37] width 107 height 18
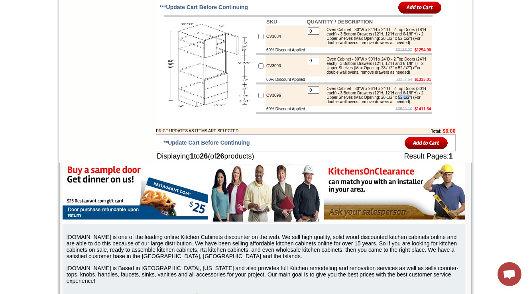
drag, startPoint x: 367, startPoint y: 196, endPoint x: 380, endPoint y: 196, distance: 12.8
click at [380, 104] on div "Oven Cabinet - 30"W x 96"H x 24"D - 2 Top Doors (30"H each) - 3 Bottom Drawers …" at bounding box center [376, 96] width 107 height 18
click at [217, 111] on img at bounding box center [210, 66] width 90 height 90
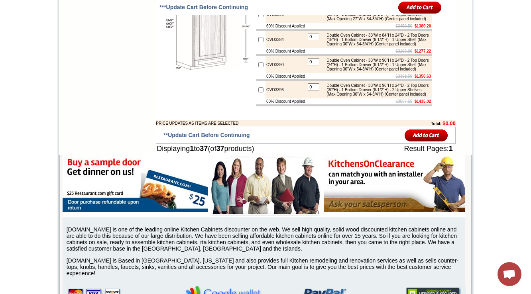
scroll to position [1393, 0]
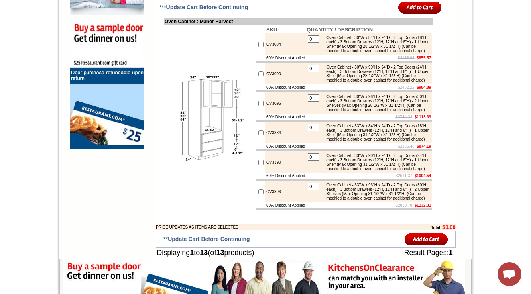
scroll to position [602, 0]
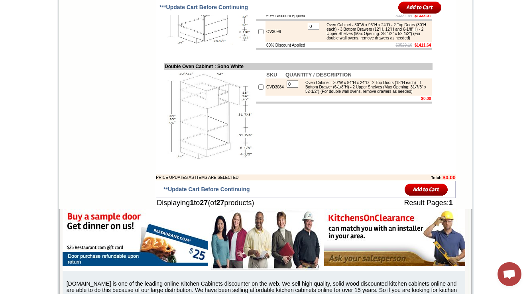
scroll to position [1141, 0]
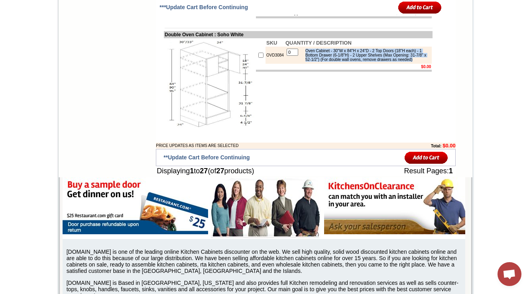
drag, startPoint x: 357, startPoint y: 169, endPoint x: 299, endPoint y: 148, distance: 61.8
click at [299, 63] on table "0 Oven Cabinet - 30"W x 84"H x 24"D - 2 Top Doors (18"H each) - 1 Bottom Drawer…" at bounding box center [359, 55] width 146 height 16
copy div "Oven Cabinet - 30"W x 84"H x 24"D - 2 Top Doors (18"H each) - 1 Bottom Drawer (…"
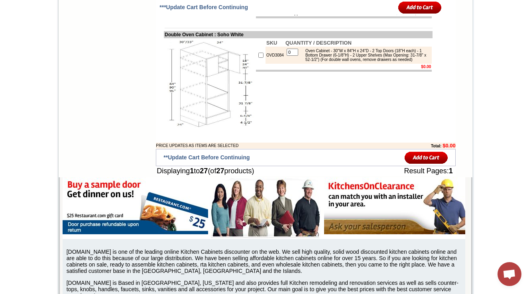
click at [285, 130] on td "SKU QUANTITY / DESCRIPTION OVD3084 0 Oven Cabinet - 30"W x 84"H x 24"D - 2 Top …" at bounding box center [344, 83] width 178 height 91
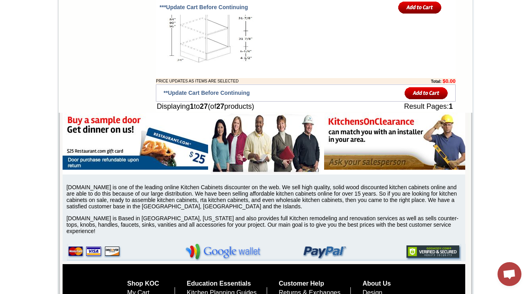
scroll to position [1205, 0]
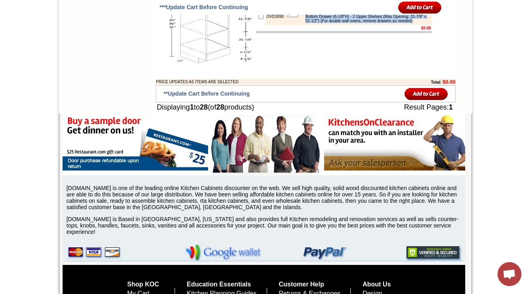
drag, startPoint x: 345, startPoint y: 137, endPoint x: 299, endPoint y: 121, distance: 48.7
click at [302, 23] on div "Oven Cabinet - 30"W x 90"H x 24"D - 2 Top Doors (24"H each) - 1 Bottom Drawer (…" at bounding box center [366, 16] width 128 height 13
copy div "Oven Cabinet - 30"W x 90"H x 24"D - 2 Top Doors (24"H each) - 1 Bottom Drawer (…"
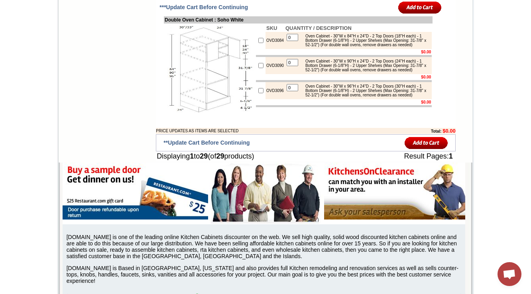
scroll to position [1141, 0]
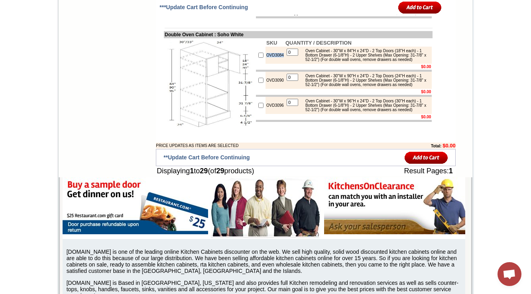
drag, startPoint x: 279, startPoint y: 160, endPoint x: 259, endPoint y: 162, distance: 20.5
click at [259, 64] on tr "OVD3084 0 Oven Cabinet - 30"W x 84"H x 24"D - 2 Top Doors (18"H each) - 1 Botto…" at bounding box center [344, 55] width 176 height 17
copy tr "OVD3084"
click at [184, 129] on img at bounding box center [210, 84] width 90 height 90
drag, startPoint x: 281, startPoint y: 225, endPoint x: 264, endPoint y: 221, distance: 17.7
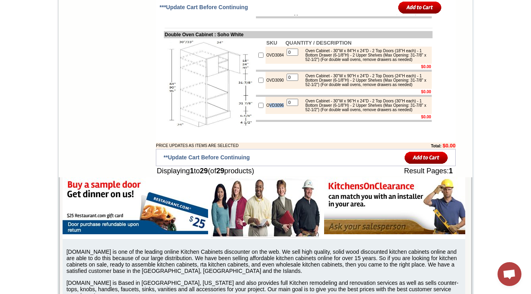
click at [266, 114] on tr "OVD3096 0 Oven Cabinet - 30"W x 96"H x 24"D - 2 Top Doors (30"H each) - 1 Botto…" at bounding box center [344, 105] width 176 height 17
click at [259, 108] on input "checkbox" at bounding box center [261, 105] width 5 height 5
checkbox input "true"
type input "1"
click at [266, 114] on td "OVD3096" at bounding box center [275, 105] width 19 height 17
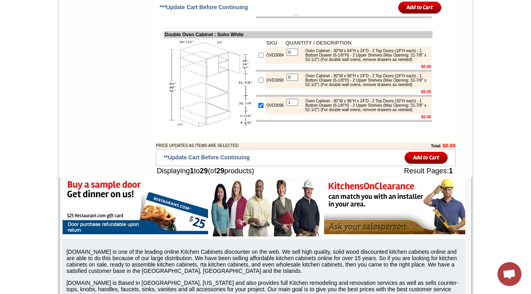
click at [259, 108] on input "checkbox" at bounding box center [261, 105] width 5 height 5
checkbox input "false"
type input "0"
drag, startPoint x: 259, startPoint y: 225, endPoint x: 280, endPoint y: 226, distance: 20.4
click at [280, 114] on tr "OVD3096 0 Oven Cabinet - 30"W x 96"H x 24"D - 2 Top Doors (30"H each) - 1 Botto…" at bounding box center [344, 105] width 176 height 17
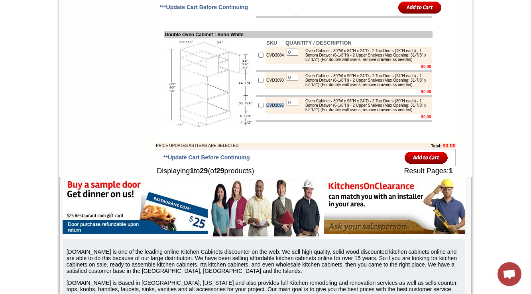
copy tr "OVD3096"
click at [200, 130] on td at bounding box center [209, 83] width 91 height 91
click at [266, 114] on td "OVD3096" at bounding box center [275, 105] width 19 height 17
copy td "OVD3096"
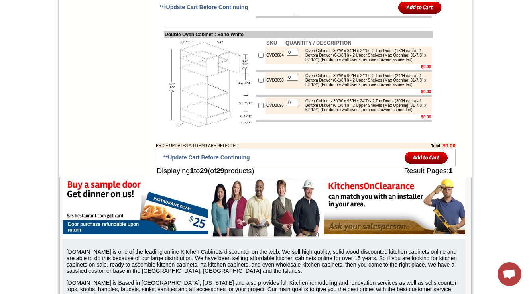
click at [266, 89] on td "OVD3090" at bounding box center [275, 80] width 19 height 17
copy td "OVD3090"
click at [268, 64] on td "OVD3084" at bounding box center [275, 55] width 19 height 17
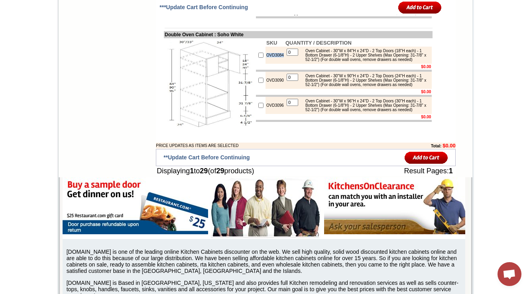
click at [268, 64] on td "OVD3084" at bounding box center [275, 55] width 19 height 17
copy td "OVD3084"
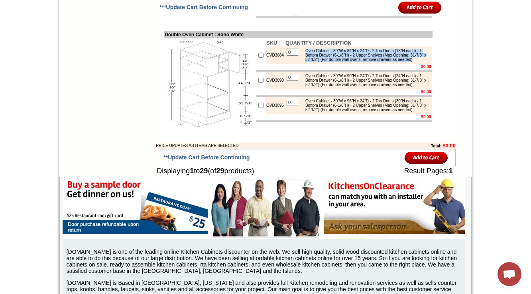
drag, startPoint x: 302, startPoint y: 153, endPoint x: 343, endPoint y: 166, distance: 43.5
click at [343, 62] on div "Oven Cabinet - 30"W x 84"H x 24"D - 2 Top Doors (18"H each) - 1 Bottom Drawer (…" at bounding box center [366, 55] width 128 height 13
copy div "Oven Cabinet - 30"W x 84"H x 24"D - 2 Top Doors (18"H each) - 1 Bottom Drawer (…"
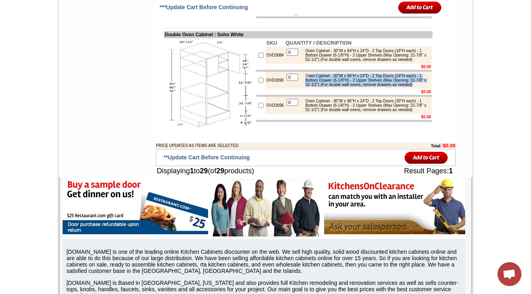
drag, startPoint x: 308, startPoint y: 184, endPoint x: 351, endPoint y: 201, distance: 46.1
click at [351, 87] on div "Oven Cabinet - 30"W x 90"H x 24"D - 2 Top Doors (24"H each) - 1 Bottom Drawer (…" at bounding box center [366, 80] width 128 height 13
drag, startPoint x: 310, startPoint y: 194, endPoint x: 306, endPoint y: 189, distance: 6.0
click at [310, 87] on div "Oven Cabinet - 30"W x 90"H x 24"D - 2 Top Doors (24"H each) - 1 Bottom Drawer (…" at bounding box center [366, 80] width 128 height 13
click at [303, 87] on div "Oven Cabinet - 30"W x 90"H x 24"D - 2 Top Doors (24"H each) - 1 Bottom Drawer (…" at bounding box center [366, 80] width 128 height 13
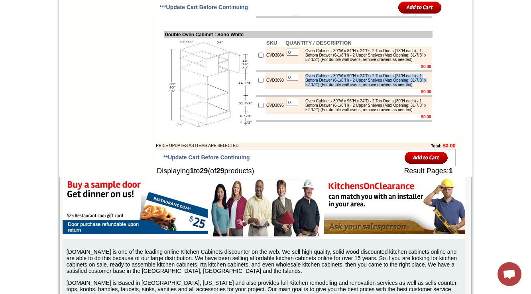
drag, startPoint x: 303, startPoint y: 186, endPoint x: 347, endPoint y: 199, distance: 46.6
click at [347, 87] on div "Oven Cabinet - 30"W x 90"H x 24"D - 2 Top Doors (24"H each) - 1 Bottom Drawer (…" at bounding box center [366, 80] width 128 height 13
copy div "Oven Cabinet - 30"W x 90"H x 24"D - 2 Top Doors (24"H each) - 1 Bottom Drawer (…"
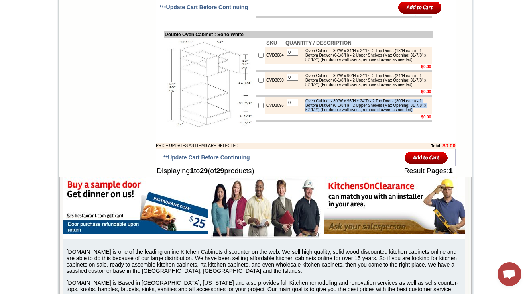
drag, startPoint x: 302, startPoint y: 218, endPoint x: 348, endPoint y: 233, distance: 48.7
click at [348, 112] on div "Oven Cabinet - 30"W x 96"H x 24"D - 2 Top Doors (30"H each) - 1 Bottom Drawer (…" at bounding box center [366, 105] width 128 height 13
copy div "Oven Cabinet - 30"W x 96"H x 24"D - 2 Top Doors (30"H each) - 1 Bottom Drawer (…"
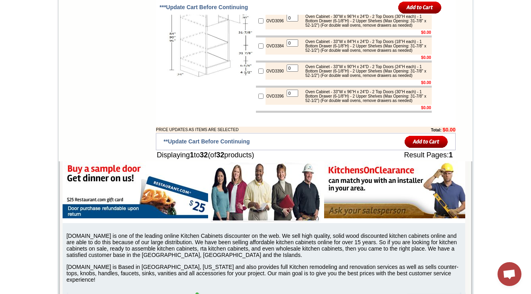
scroll to position [1237, 0]
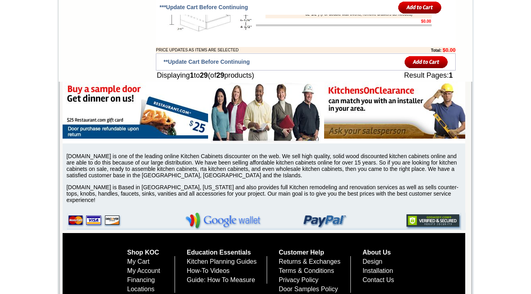
scroll to position [1205, 0]
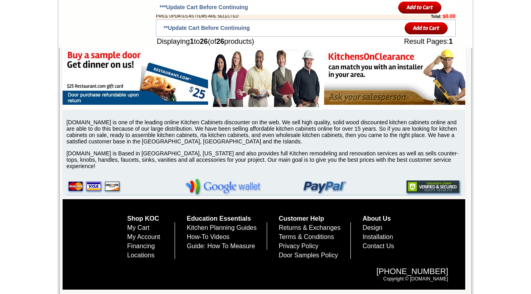
scroll to position [1205, 0]
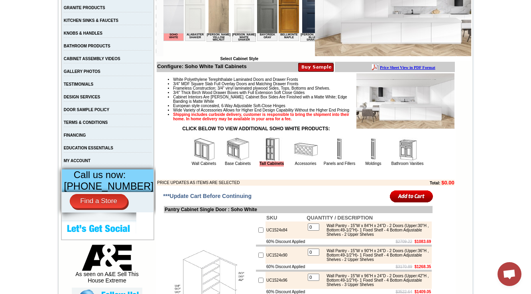
scroll to position [191, 0]
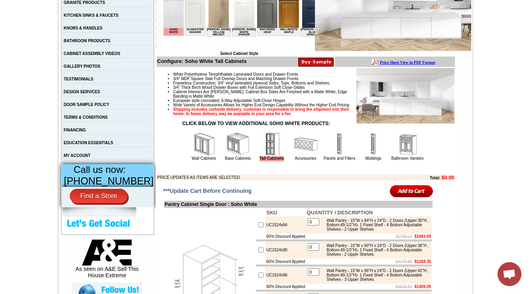
click at [298, 156] on img at bounding box center [306, 144] width 24 height 24
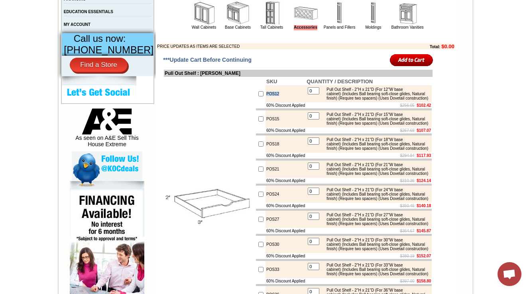
scroll to position [319, 0]
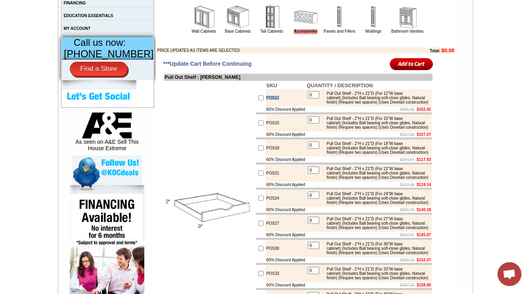
click at [356, 105] on div "Pull Out Shelf - 2"H x 21"D (For 12"W base cabinet) (Includes Ball bearing soft…" at bounding box center [376, 97] width 107 height 13
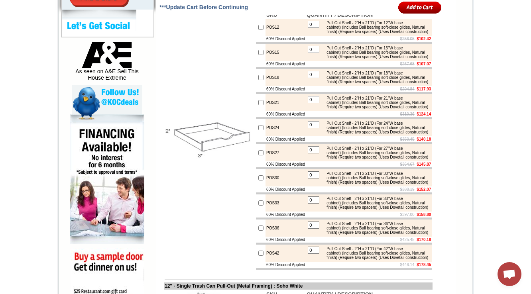
scroll to position [383, 0]
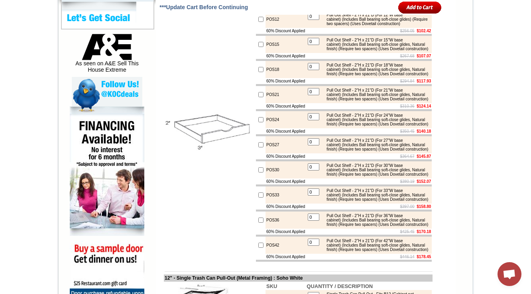
scroll to position [413, 0]
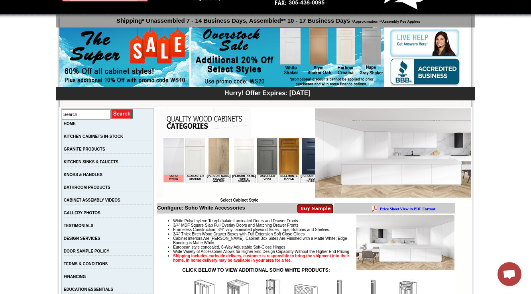
scroll to position [96, 0]
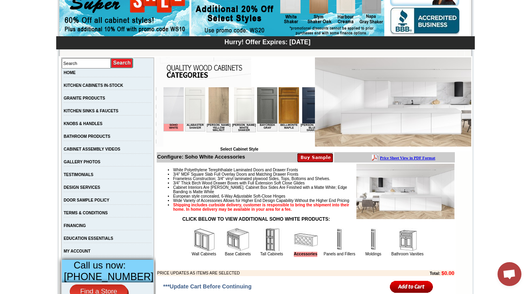
click at [401, 252] on img at bounding box center [408, 240] width 24 height 24
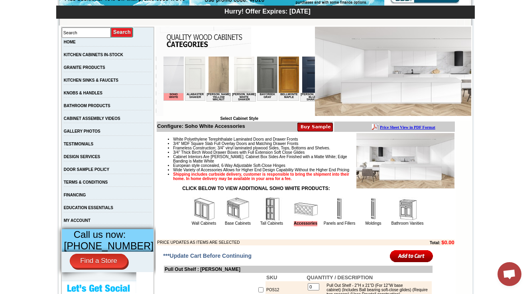
scroll to position [128, 0]
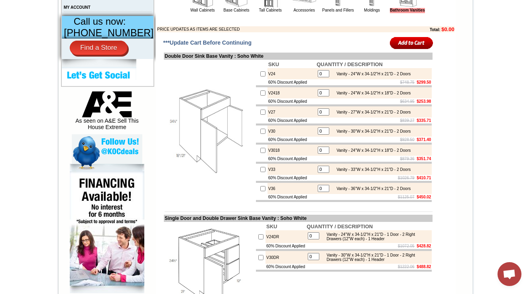
scroll to position [351, 0]
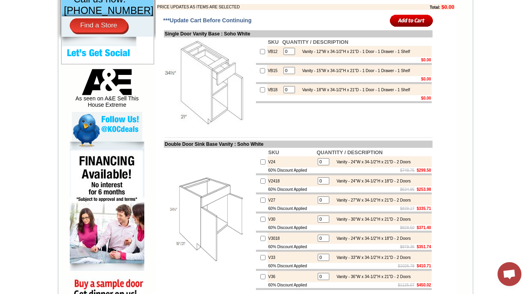
scroll to position [351, 0]
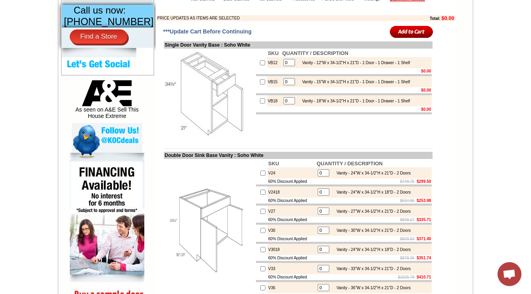
click at [360, 132] on td "SKU QUANTITY / DESCRIPTION VB12 0 Vanity - 12"W x 34-1/2"H x 21"D - 1 Door - 1 …" at bounding box center [344, 94] width 178 height 91
click at [298, 103] on div "Vanity - 18"W x 34-1/2"H x 21"D - 1 Door - 1 Drawer - 1 Shelf" at bounding box center [354, 101] width 112 height 4
click at [217, 108] on img at bounding box center [210, 94] width 90 height 90
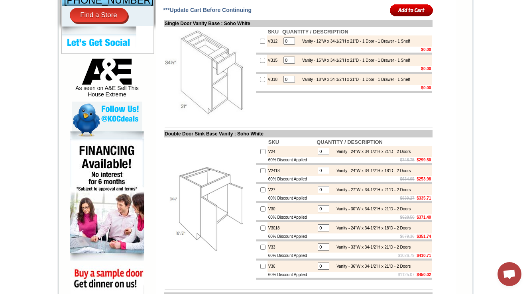
scroll to position [383, 0]
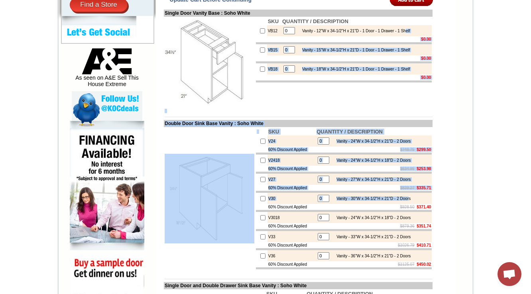
drag, startPoint x: 417, startPoint y: 44, endPoint x: 416, endPoint y: 213, distance: 168.4
click at [361, 127] on td "Double Door Sink Base Vanity : Soho White" at bounding box center [298, 123] width 269 height 7
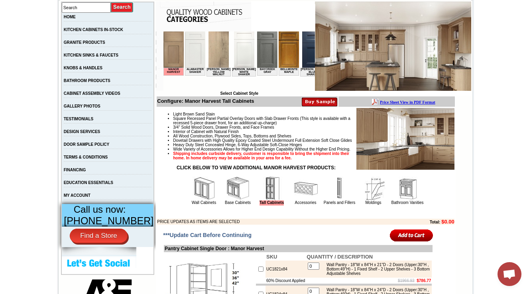
scroll to position [160, 0]
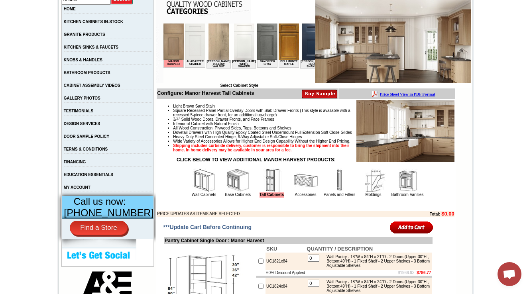
click at [414, 193] on img at bounding box center [408, 181] width 24 height 24
click at [408, 193] on img at bounding box center [408, 181] width 24 height 24
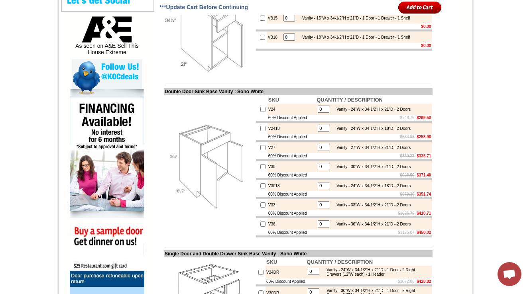
scroll to position [351, 0]
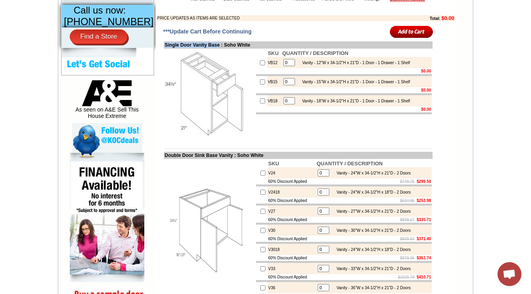
drag, startPoint x: 220, startPoint y: 59, endPoint x: 156, endPoint y: 59, distance: 63.8
click at [164, 49] on td "Single Door Vanity Base : Soho White" at bounding box center [298, 44] width 269 height 7
copy td "Single Door Vanity Base"
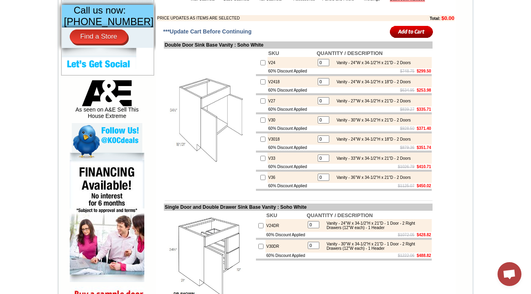
scroll to position [383, 0]
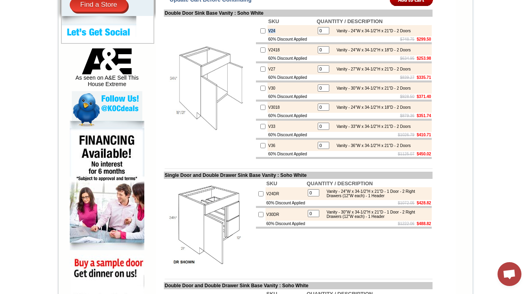
click at [203, 82] on img at bounding box center [210, 88] width 90 height 90
click at [268, 75] on td "V27" at bounding box center [292, 68] width 48 height 11
copy td "V27"
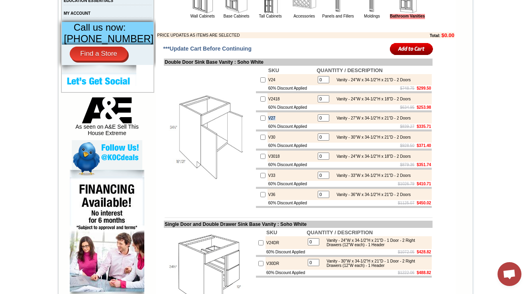
scroll to position [351, 0]
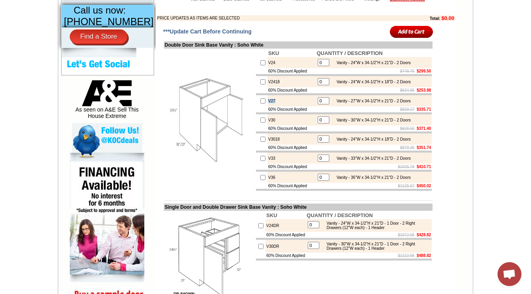
click at [229, 165] on img at bounding box center [210, 120] width 90 height 90
click at [204, 165] on img at bounding box center [210, 120] width 90 height 90
click at [268, 107] on td "V27" at bounding box center [292, 100] width 48 height 11
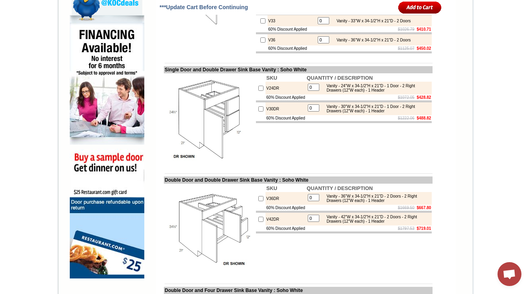
scroll to position [479, 0]
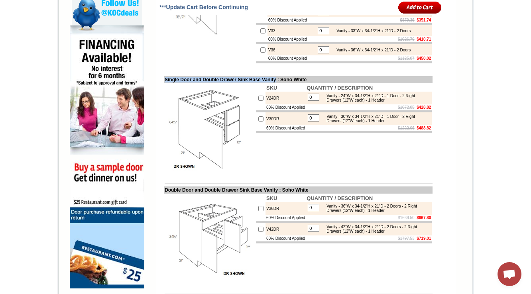
drag, startPoint x: 157, startPoint y: 99, endPoint x: 287, endPoint y: 98, distance: 130.1
click at [287, 83] on td "Single Door and Double Drawer Sink Base Vanity : Soho White" at bounding box center [298, 79] width 269 height 7
copy td "Single Door and Double Drawer Sink Base Vanity"
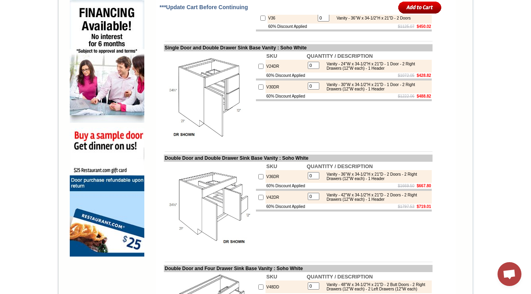
scroll to position [543, 0]
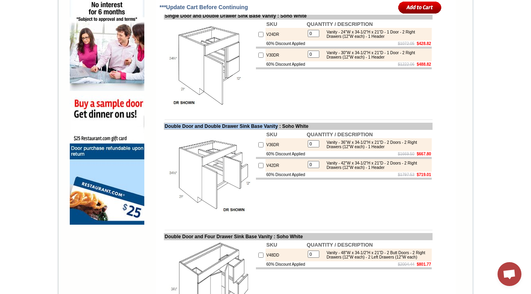
drag, startPoint x: 156, startPoint y: 147, endPoint x: 290, endPoint y: 149, distance: 133.3
click at [290, 130] on td "Double Door and Double Drawer Sink Base Vanity : Soho White" at bounding box center [298, 126] width 269 height 7
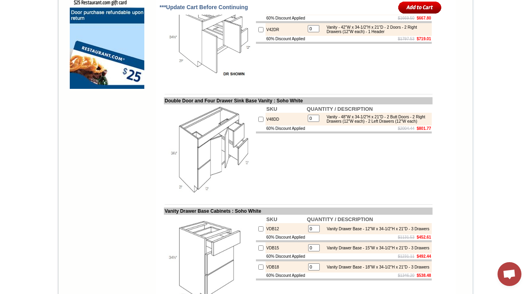
scroll to position [702, 0]
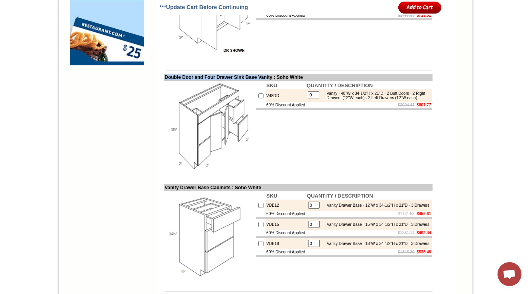
drag, startPoint x: 157, startPoint y: 99, endPoint x: 276, endPoint y: 98, distance: 118.9
click at [276, 81] on td "Double Door and Four Drawer Sink Base Vanity : Soho White" at bounding box center [298, 77] width 269 height 7
copy td "Double Door and Four Drawer Sink Base Van"
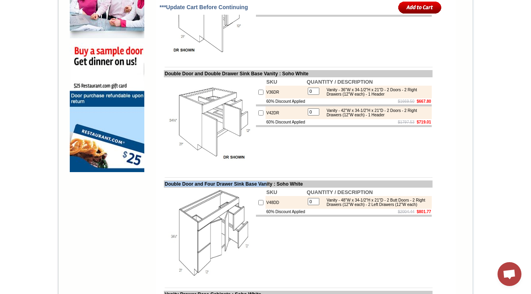
scroll to position [606, 0]
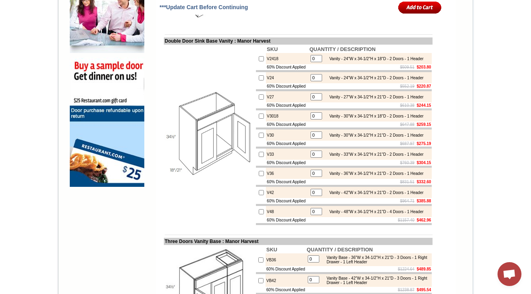
scroll to position [592, 0]
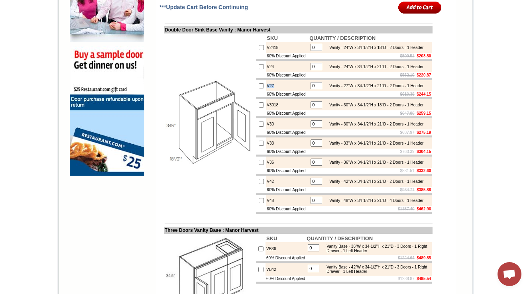
click at [216, 139] on img at bounding box center [210, 124] width 90 height 90
click at [266, 91] on td "V27" at bounding box center [287, 85] width 43 height 11
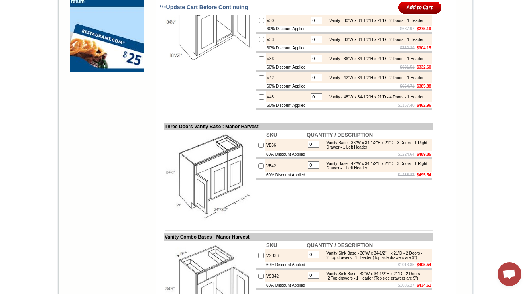
scroll to position [1211, 0]
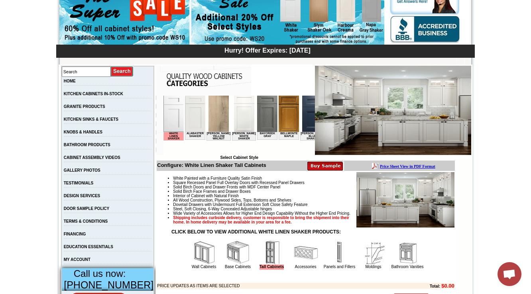
scroll to position [96, 0]
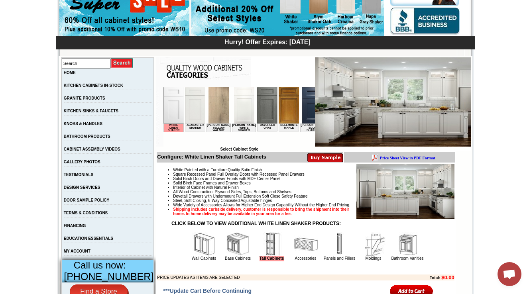
click at [405, 255] on img at bounding box center [408, 245] width 24 height 24
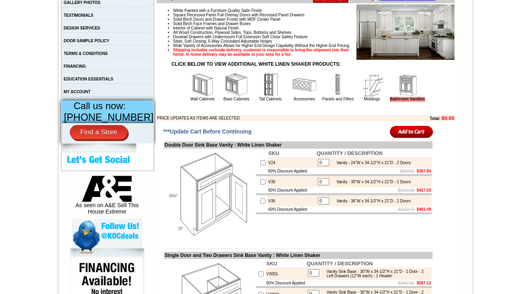
scroll to position [351, 0]
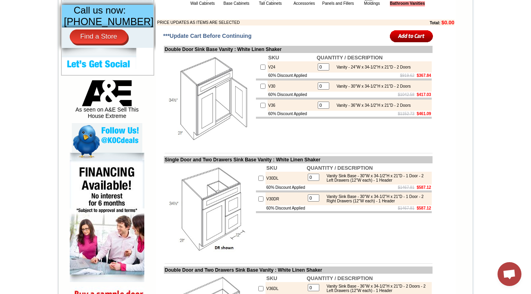
click at [280, 144] on td "SKU QUANTITY / DESCRIPTION V24 0 Vanity - 24"W x 34-1/2"H x 21"D - 2 Doors 60% …" at bounding box center [344, 98] width 178 height 91
click at [268, 73] on td "V24" at bounding box center [292, 66] width 48 height 11
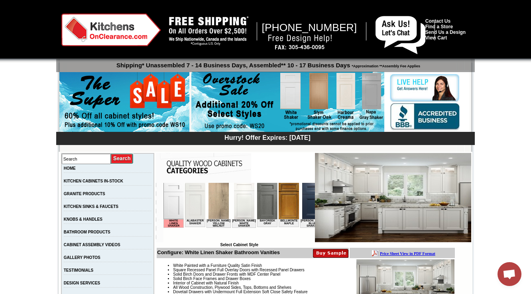
scroll to position [632, 0]
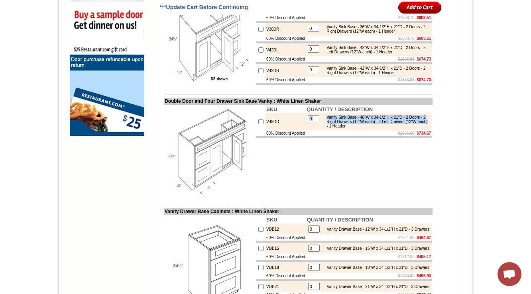
drag, startPoint x: 405, startPoint y: 156, endPoint x: 371, endPoint y: 155, distance: 34.7
click at [371, 130] on td "0 Vanity Sink Base - 48"W x 34-1/2"H x 21"D - 2 Doors - 2 Right Drawers (12"W e…" at bounding box center [369, 121] width 126 height 17
copy tbody "Vanity Sink Base - 48"W x 34-1/2"H x 21"D - 2 Doors - 2 Right Drawers (12"W eac…"
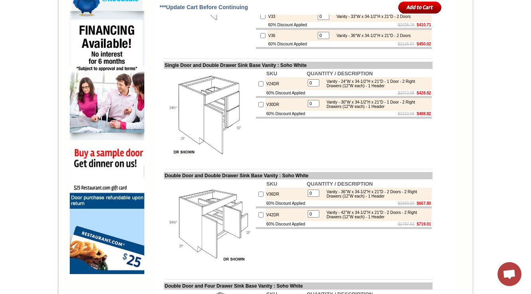
scroll to position [479, 0]
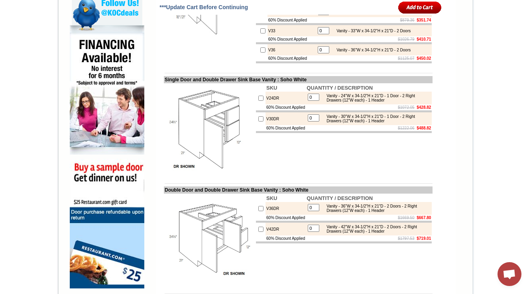
click at [266, 105] on td "V24DR" at bounding box center [286, 98] width 40 height 13
copy td "V24DR"
drag, startPoint x: 156, startPoint y: 98, endPoint x: 286, endPoint y: 99, distance: 129.7
click at [286, 83] on td "Single Door and Double Drawer Sink Base Vanity : Soho White" at bounding box center [298, 79] width 269 height 7
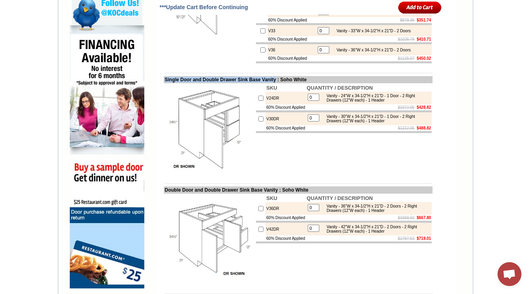
click at [229, 134] on img at bounding box center [210, 129] width 90 height 90
click at [209, 154] on img at bounding box center [210, 129] width 90 height 90
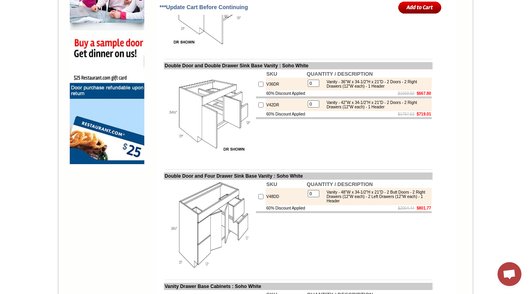
scroll to position [606, 0]
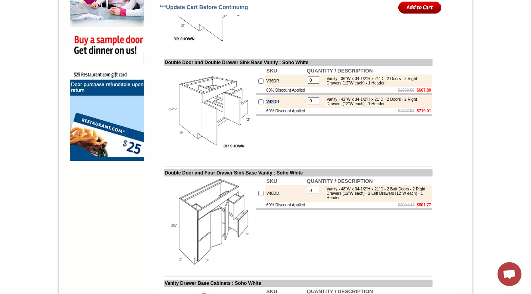
click at [276, 158] on td "SKU QUANTITY / DESCRIPTION V36DR 0 Vanity - 36"W x 34-1/2"H x 21"D - 2 Doors - …" at bounding box center [344, 111] width 178 height 91
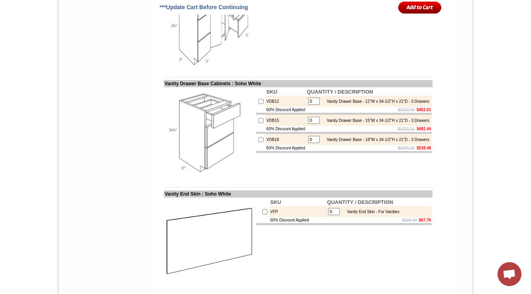
scroll to position [838, 0]
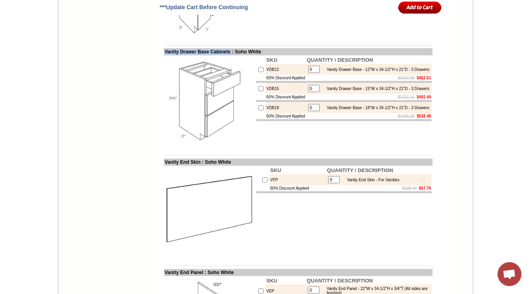
drag, startPoint x: 158, startPoint y: 74, endPoint x: 235, endPoint y: 72, distance: 77.0
click at [235, 55] on td "Vanity Drawer Base Cabinets : Soho White" at bounding box center [298, 51] width 269 height 7
copy td "Vanity Drawer Base Cabinets"
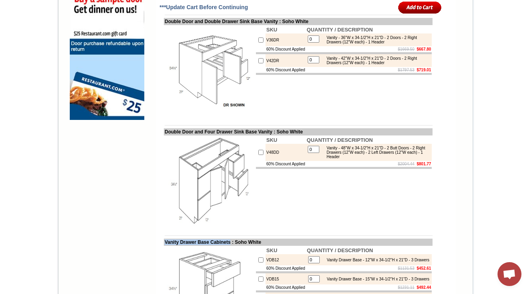
scroll to position [647, 0]
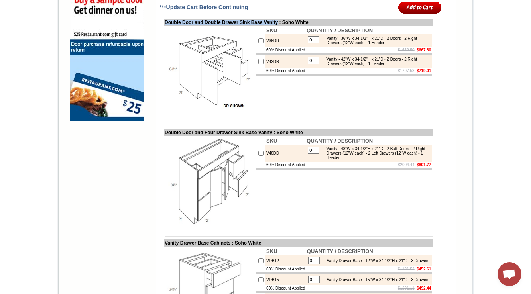
drag, startPoint x: 157, startPoint y: 43, endPoint x: 288, endPoint y: 42, distance: 131.3
click at [288, 26] on td "Double Door and Double Drawer Sink Base Vanity : Soho White" at bounding box center [298, 22] width 269 height 7
copy td "Double Door and Double Drawer Sink Base Vanity"
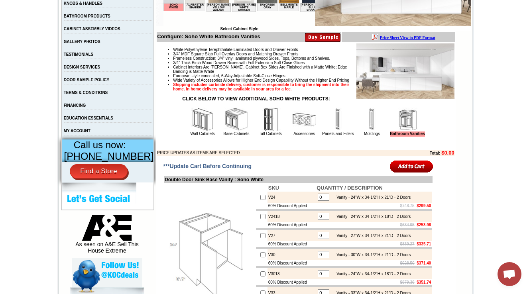
scroll to position [223, 0]
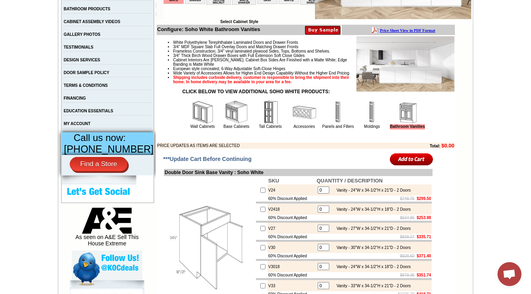
click at [330, 124] on img at bounding box center [338, 113] width 24 height 24
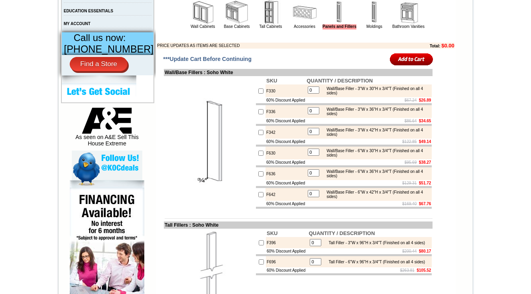
scroll to position [345, 0]
